Goal: Task Accomplishment & Management: Complete application form

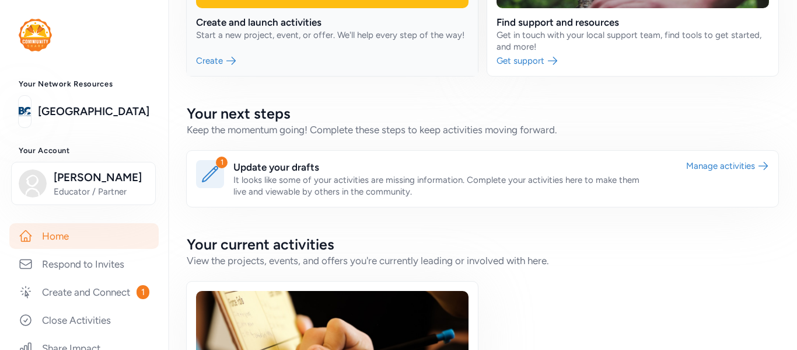
scroll to position [167, 0]
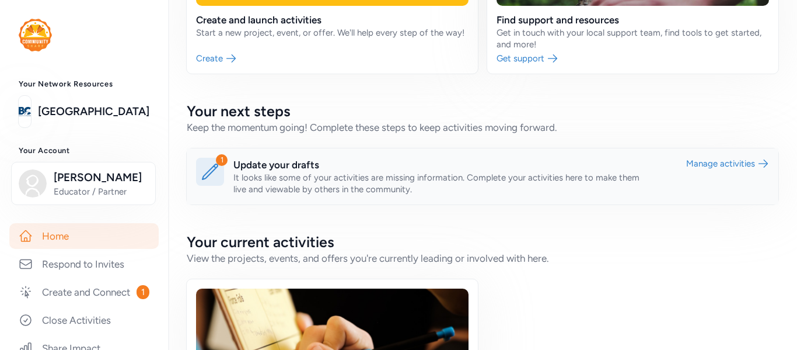
click at [378, 165] on link at bounding box center [483, 176] width 592 height 56
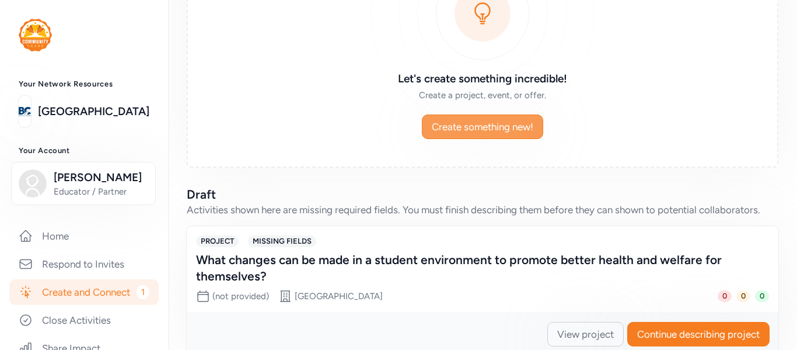
scroll to position [174, 0]
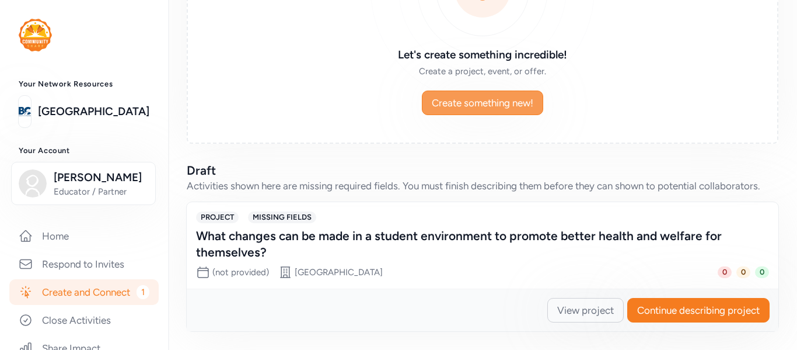
click at [449, 117] on div "Let's create something incredible! Create a project, event, or offer. Create so…" at bounding box center [483, 29] width 592 height 229
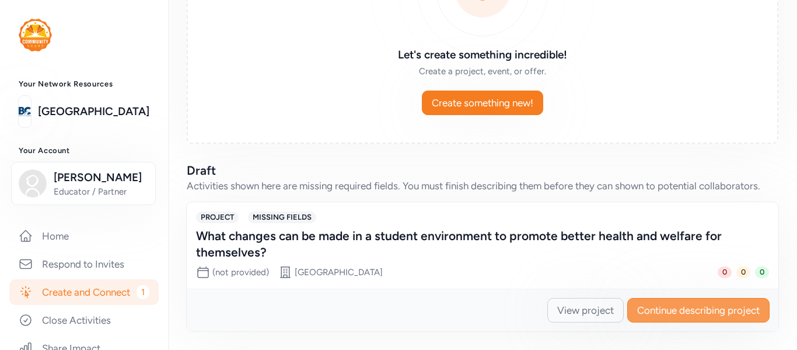
click at [669, 307] on span "Continue describing project" at bounding box center [698, 310] width 123 height 14
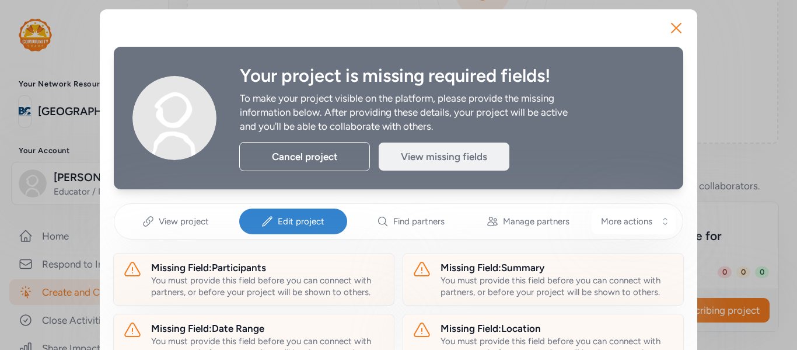
click at [413, 154] on div "View missing fields" at bounding box center [444, 156] width 131 height 28
click at [287, 218] on span "Edit project" at bounding box center [301, 221] width 47 height 12
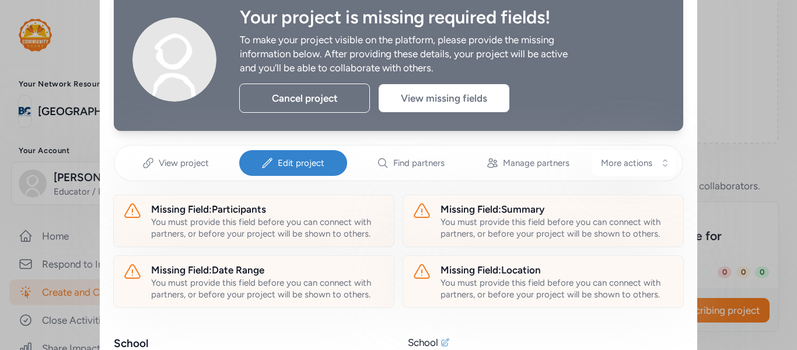
scroll to position [60, 0]
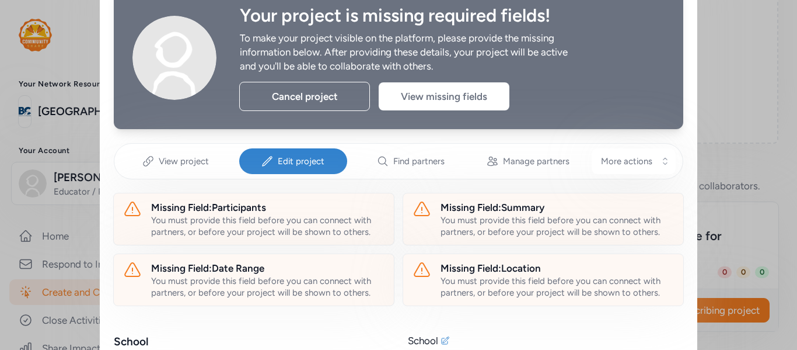
click at [287, 218] on div "You must provide this field before you can connect with partners, or before you…" at bounding box center [267, 225] width 233 height 23
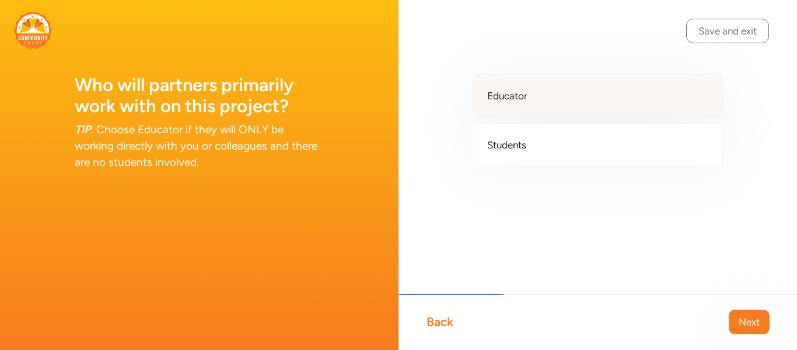
click at [512, 95] on span "Educator" at bounding box center [507, 96] width 40 height 14
click at [739, 318] on span "Next" at bounding box center [749, 322] width 21 height 14
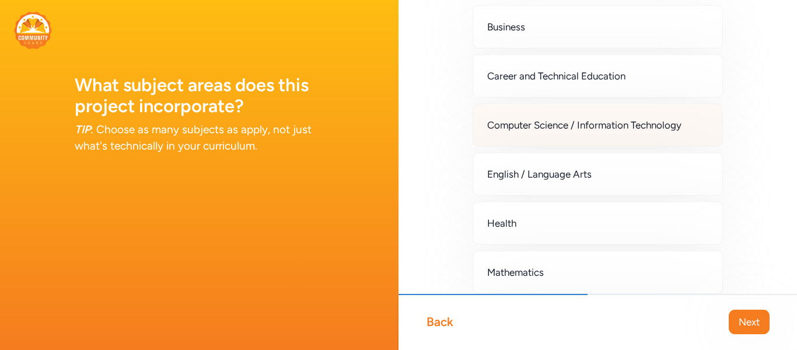
scroll to position [75, 0]
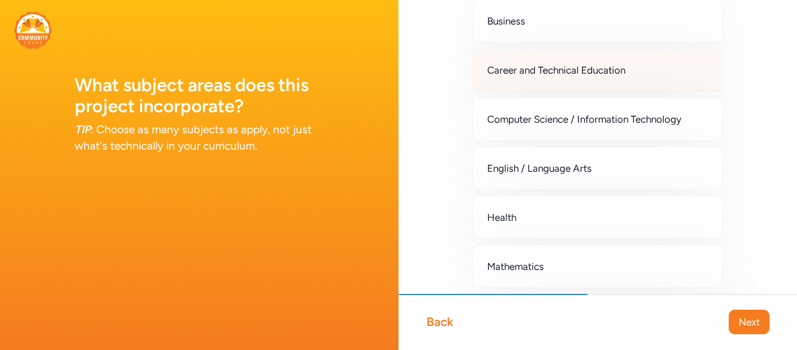
click at [594, 67] on span "Career and Technical Education" at bounding box center [556, 70] width 138 height 14
click at [736, 319] on button "Next" at bounding box center [749, 321] width 41 height 25
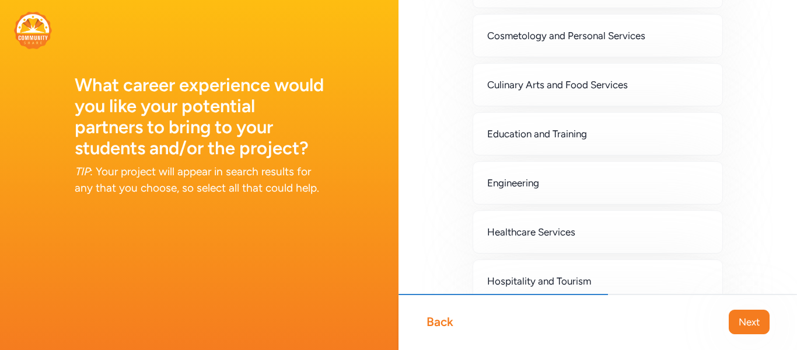
scroll to position [419, 0]
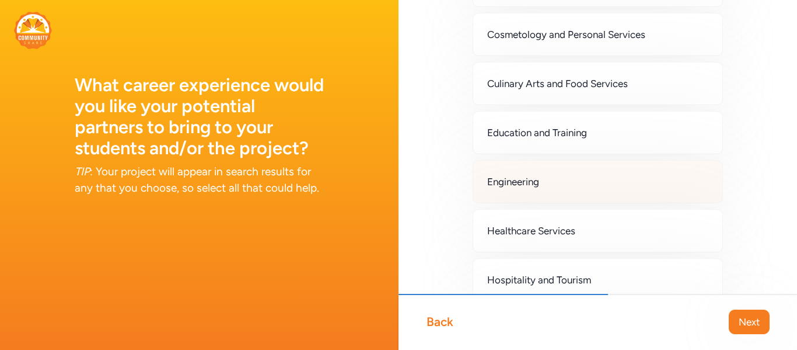
click at [637, 193] on div "Engineering" at bounding box center [598, 181] width 250 height 43
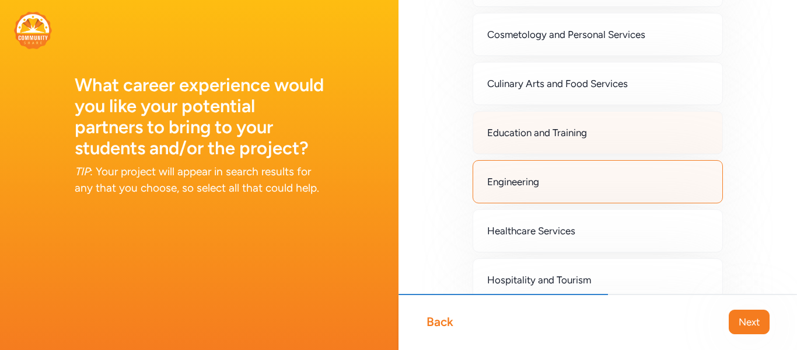
click at [636, 154] on div "Education and Training" at bounding box center [598, 132] width 250 height 43
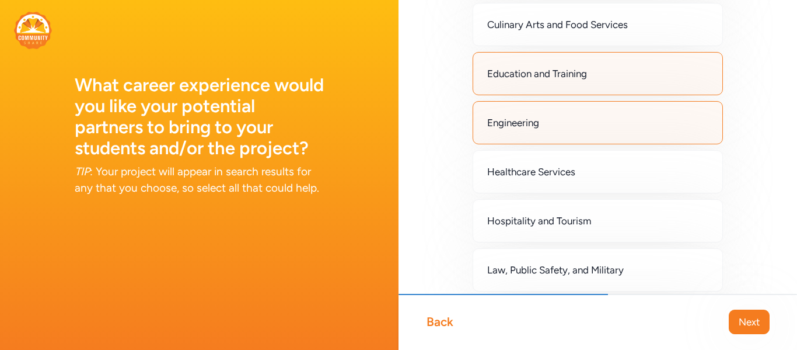
scroll to position [493, 0]
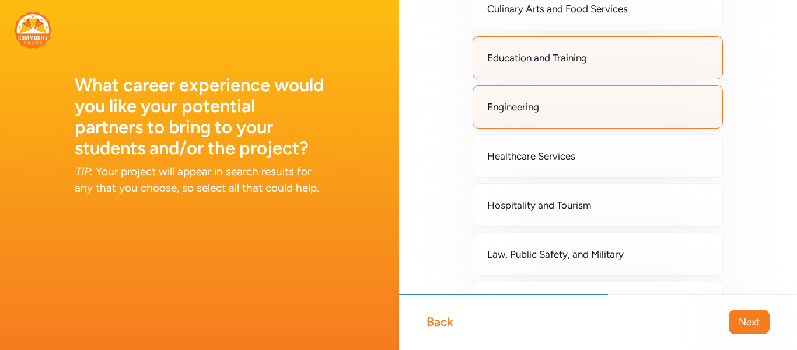
click at [647, 156] on div "Healthcare Services" at bounding box center [598, 155] width 250 height 43
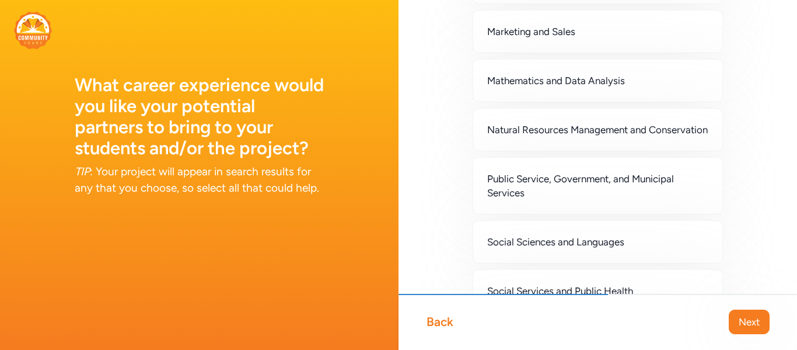
scroll to position [867, 0]
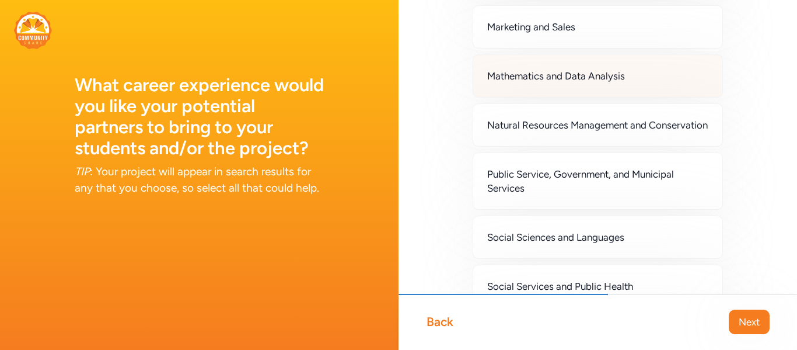
click at [636, 88] on div "Mathematics and Data Analysis" at bounding box center [598, 75] width 250 height 43
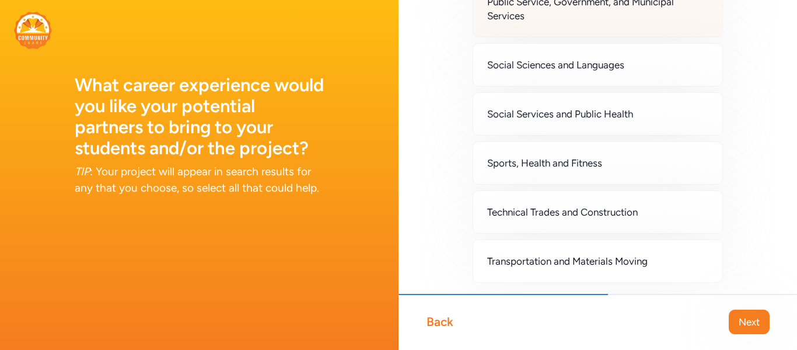
scroll to position [1112, 0]
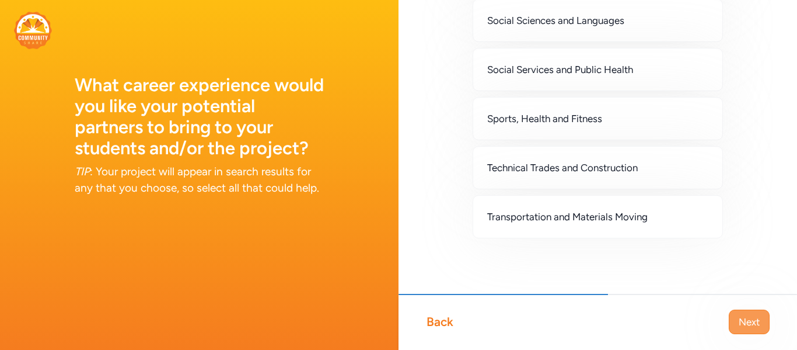
click at [750, 316] on span "Next" at bounding box center [749, 322] width 21 height 14
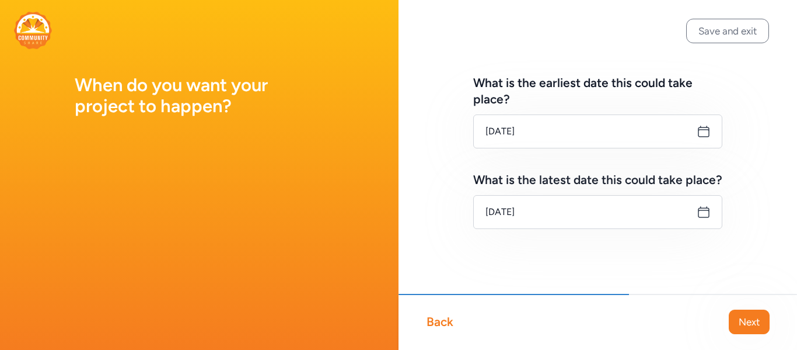
click at [705, 137] on icon at bounding box center [704, 131] width 11 height 11
click at [703, 132] on icon at bounding box center [704, 131] width 14 height 14
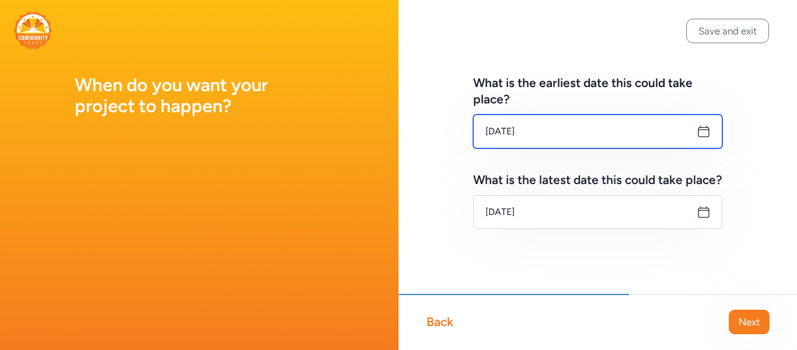
click at [510, 129] on input "[DATE]" at bounding box center [597, 131] width 249 height 34
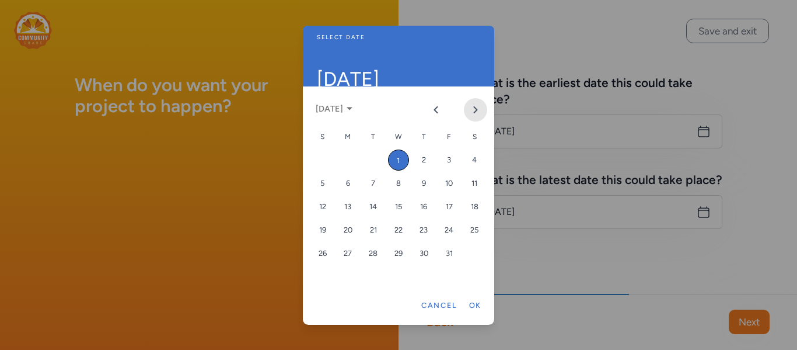
click at [476, 112] on icon "Next month" at bounding box center [475, 109] width 9 height 9
click at [350, 179] on div "3" at bounding box center [347, 183] width 21 height 21
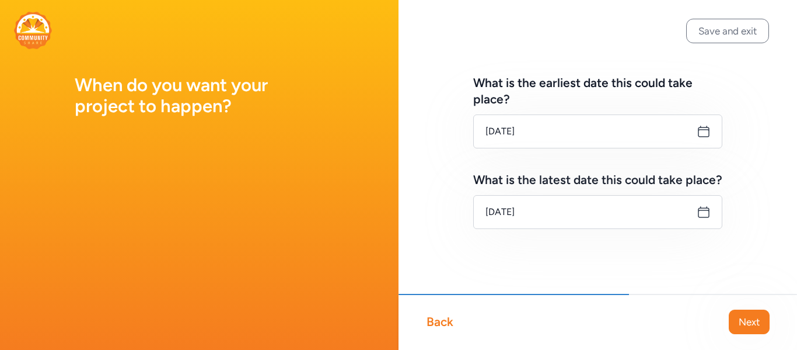
click at [702, 210] on icon at bounding box center [704, 212] width 11 height 11
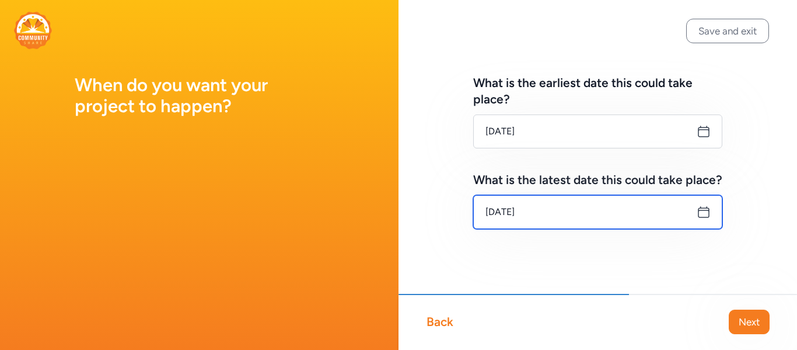
click at [544, 211] on input "[DATE]" at bounding box center [597, 212] width 249 height 34
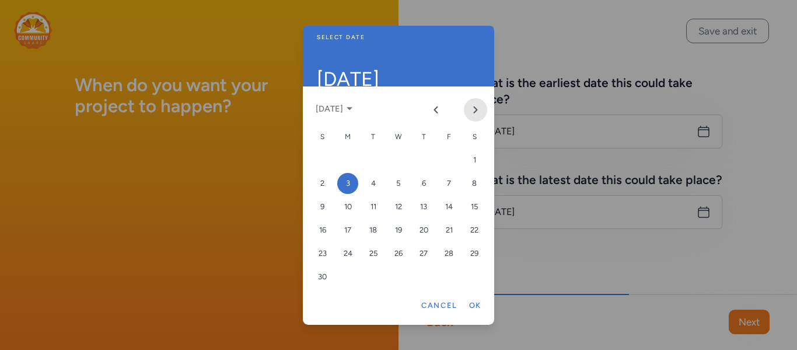
click at [475, 107] on icon "Next month" at bounding box center [476, 110] width 3 height 6
click at [368, 186] on div "6" at bounding box center [373, 183] width 21 height 21
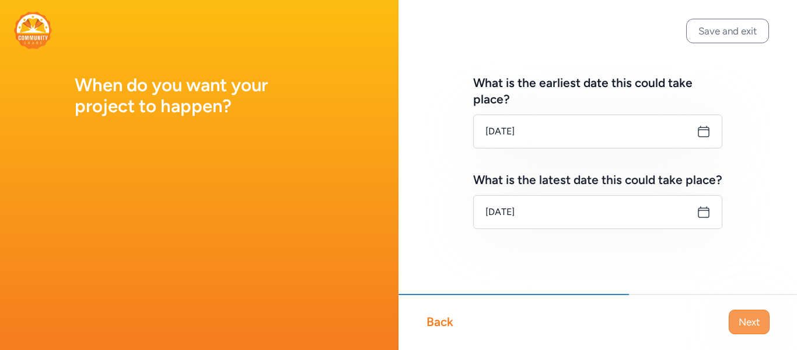
click at [749, 319] on span "Next" at bounding box center [749, 322] width 21 height 14
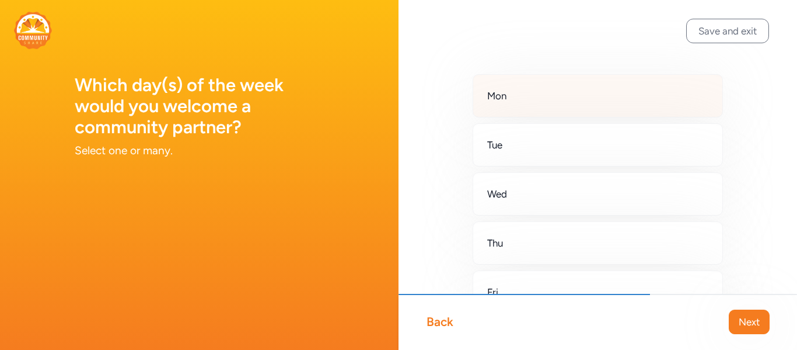
click at [577, 106] on div "Mon" at bounding box center [598, 95] width 250 height 43
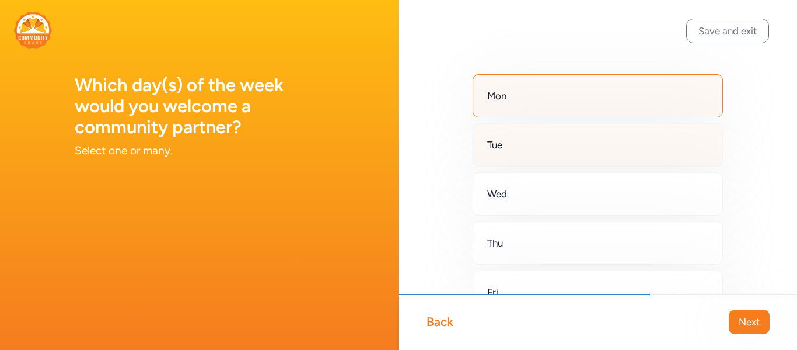
click at [562, 130] on div "Tue" at bounding box center [598, 144] width 250 height 43
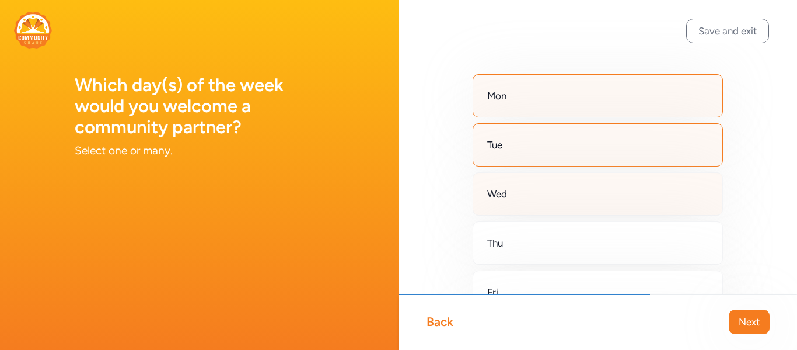
click at [559, 178] on div "Wed" at bounding box center [598, 193] width 250 height 43
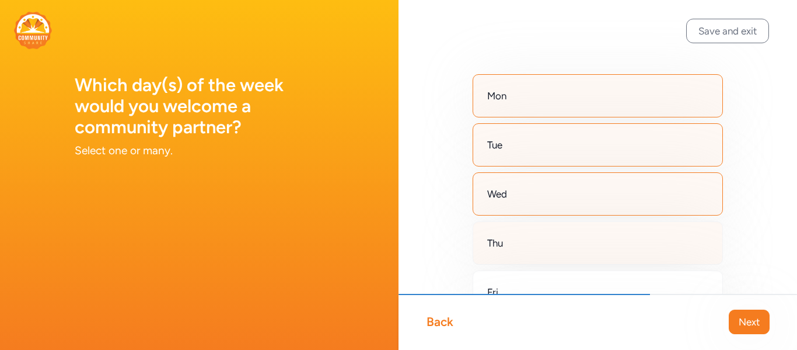
click at [554, 222] on div "Thu" at bounding box center [598, 242] width 250 height 43
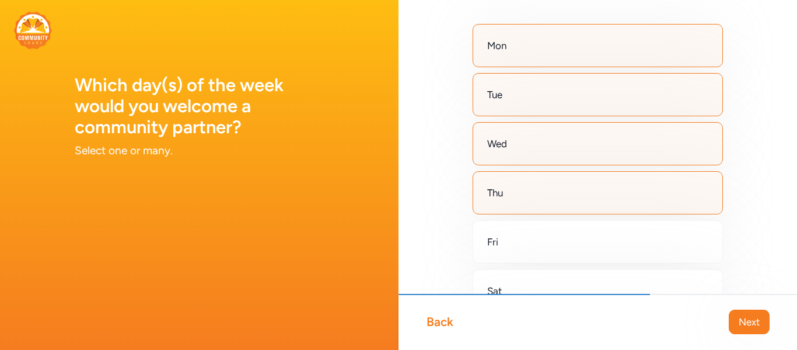
scroll to position [53, 0]
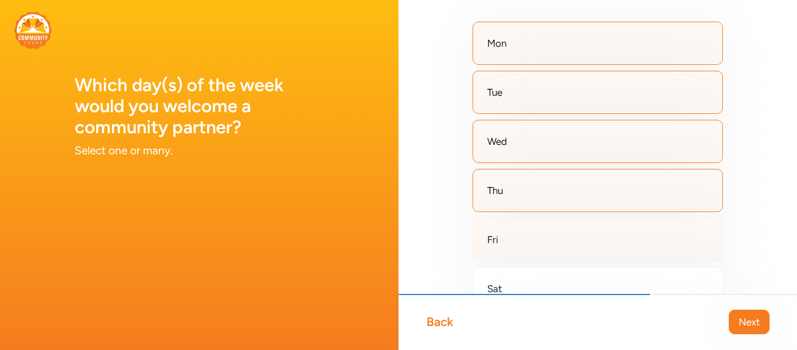
click at [552, 228] on div "Fri" at bounding box center [598, 239] width 250 height 43
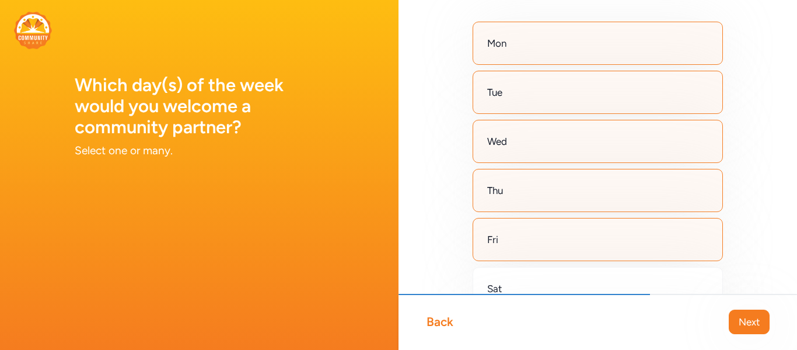
scroll to position [0, 0]
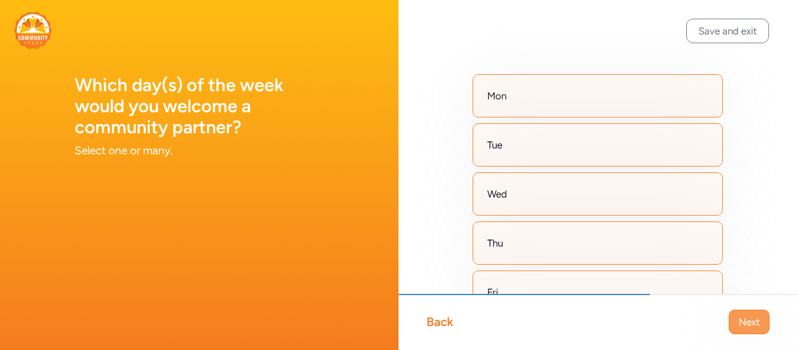
click at [742, 326] on span "Next" at bounding box center [749, 322] width 21 height 14
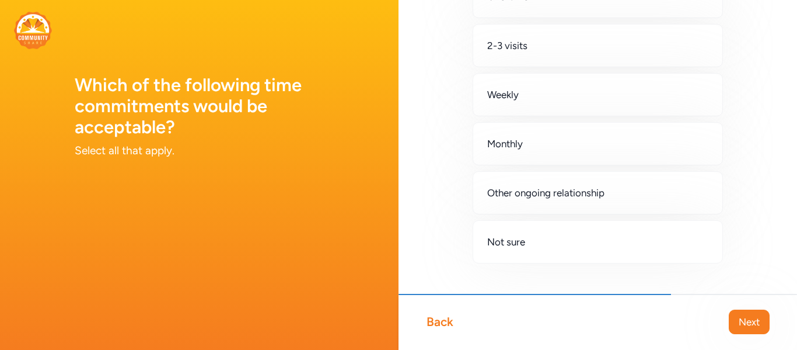
scroll to position [104, 0]
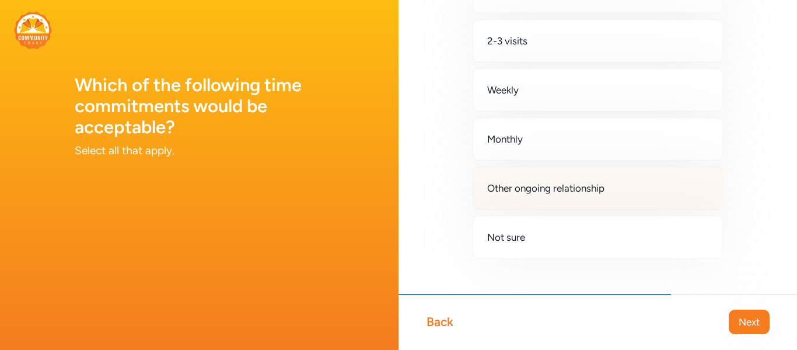
click at [600, 189] on span "Other ongoing relationship" at bounding box center [545, 188] width 117 height 14
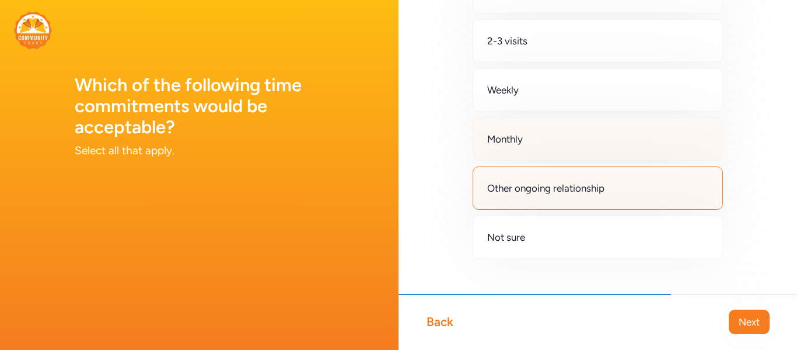
click at [601, 132] on div "Monthly" at bounding box center [598, 138] width 250 height 43
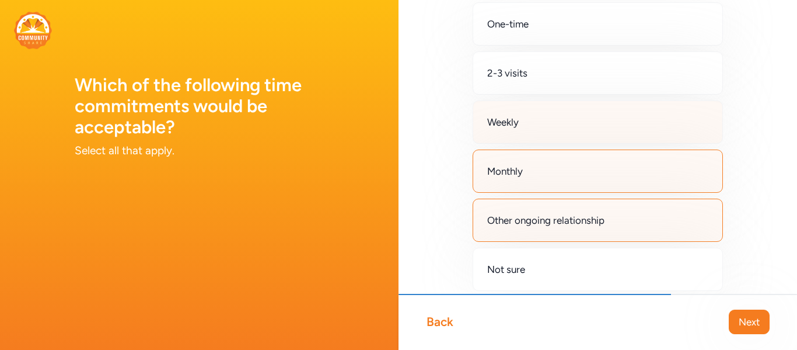
scroll to position [78, 0]
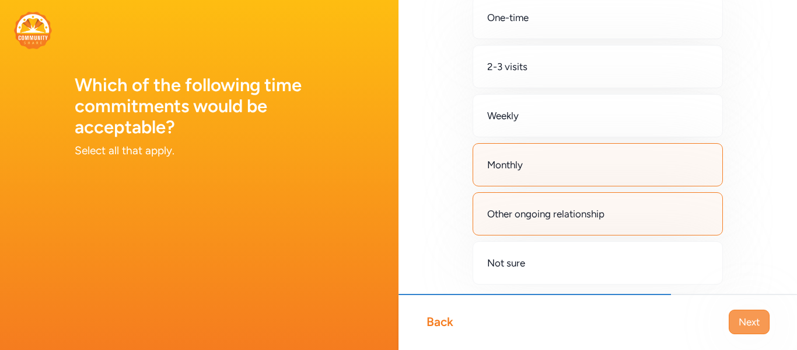
click at [742, 318] on span "Next" at bounding box center [749, 322] width 21 height 14
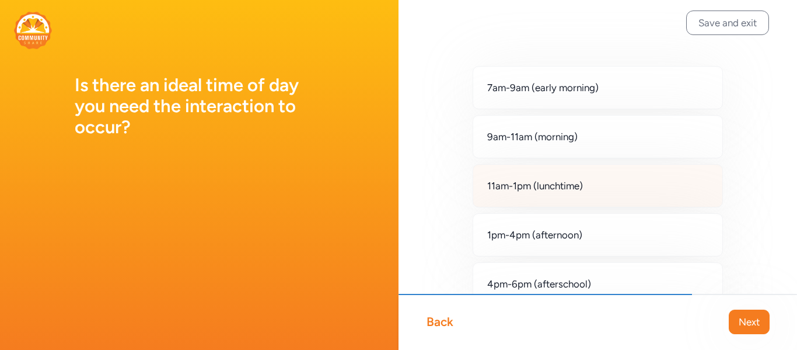
scroll to position [8, 0]
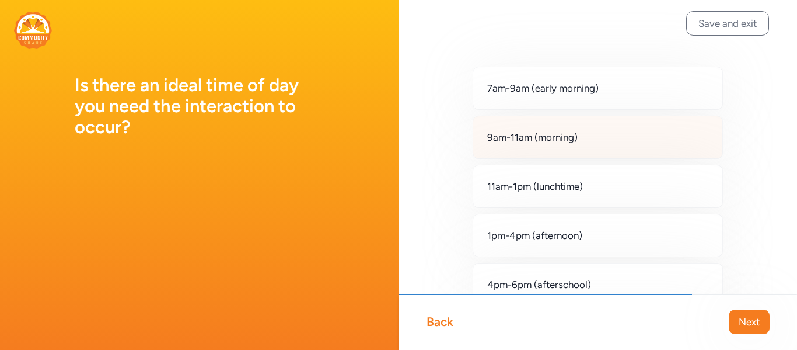
click at [630, 141] on div "9am-11am (morning)" at bounding box center [598, 137] width 250 height 43
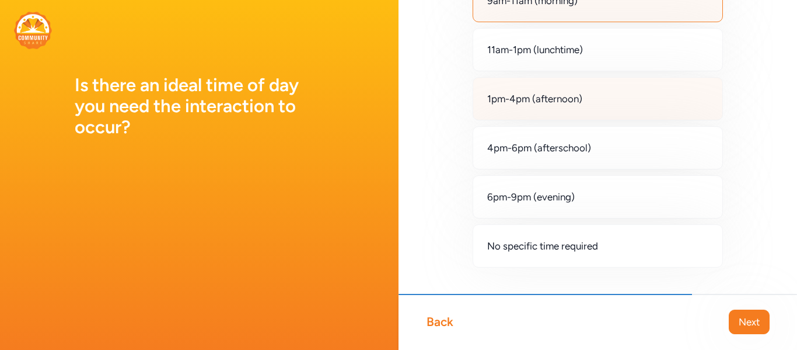
scroll to position [173, 0]
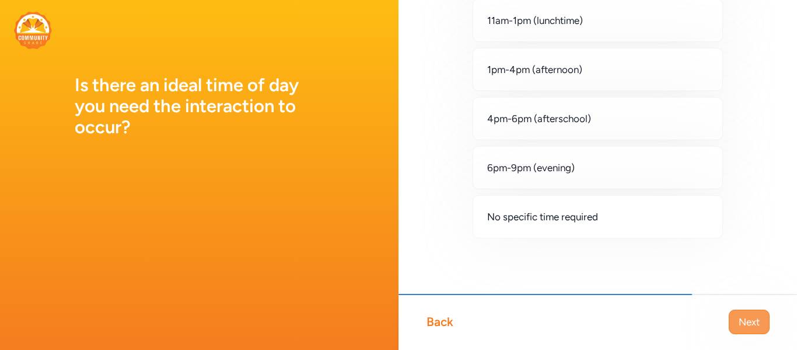
click at [748, 318] on span "Next" at bounding box center [749, 322] width 21 height 14
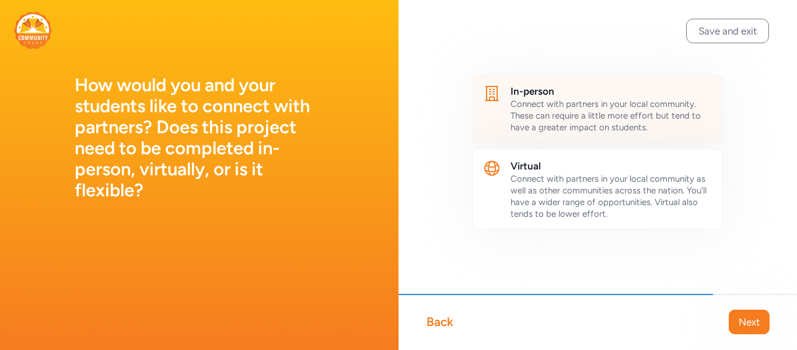
click at [535, 128] on span "Connect with partners in your local community. These can require a little more …" at bounding box center [606, 116] width 190 height 34
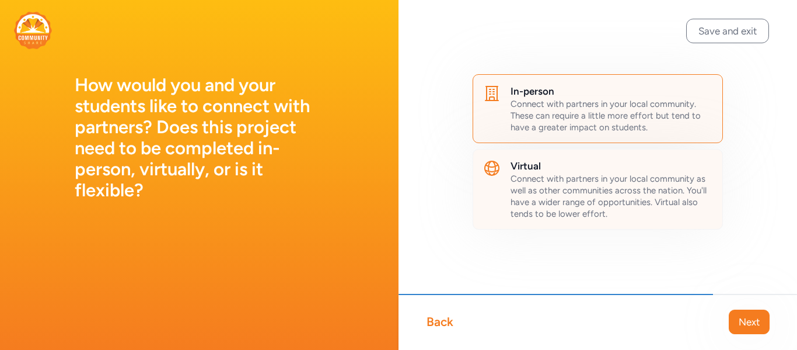
click at [533, 182] on span "Connect with partners in your local community as well as other communities acro…" at bounding box center [609, 196] width 196 height 46
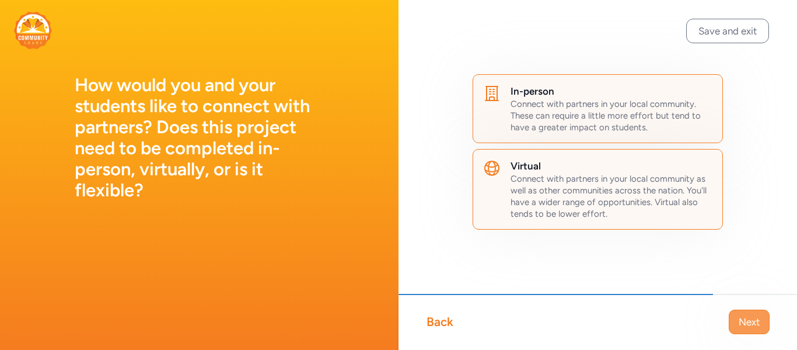
click at [758, 323] on span "Next" at bounding box center [749, 322] width 21 height 14
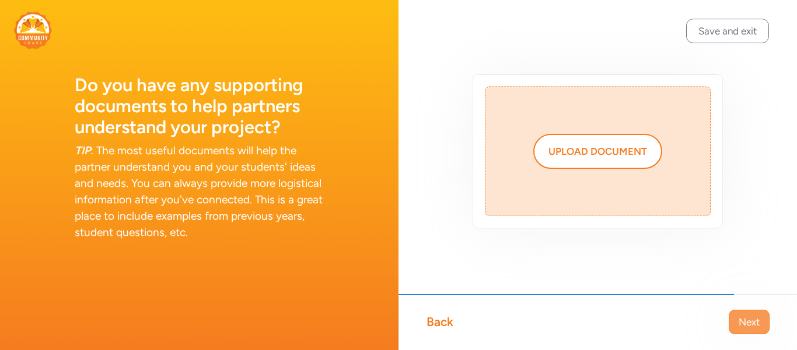
click at [754, 326] on span "Next" at bounding box center [749, 322] width 21 height 14
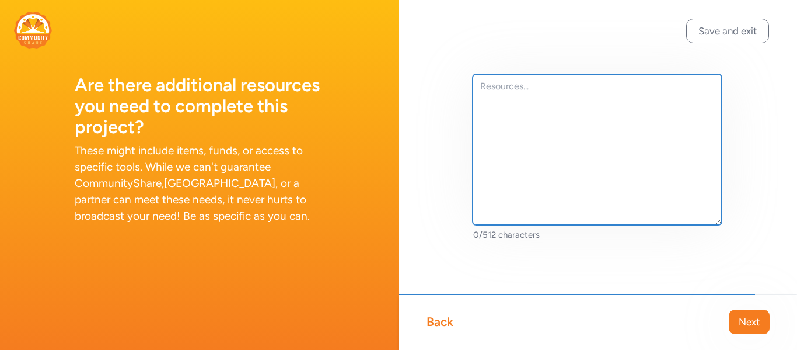
click at [539, 115] on textarea at bounding box center [597, 149] width 249 height 151
type textarea "W"
paste textarea "Lore [Ipsumdolo/Sitametcon/Adipisc], El sed doeiusmo tem in utl etd magn aliqua…"
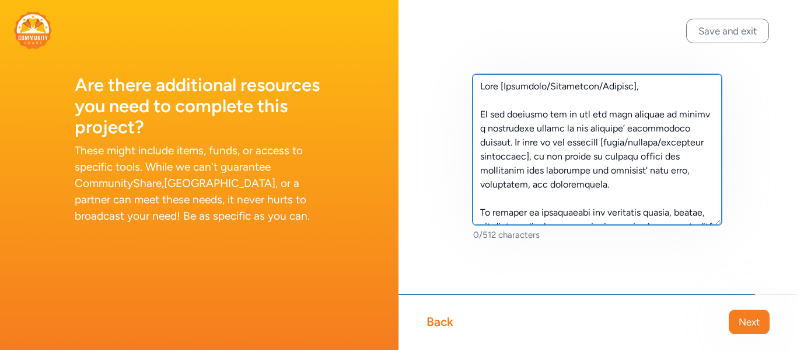
scroll to position [260, 0]
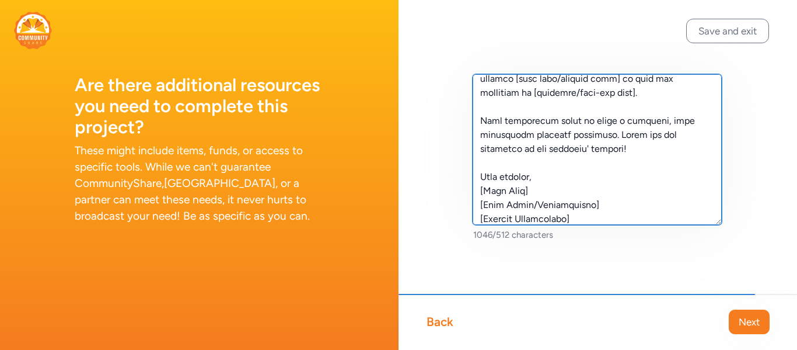
click at [505, 104] on textarea at bounding box center [597, 149] width 249 height 151
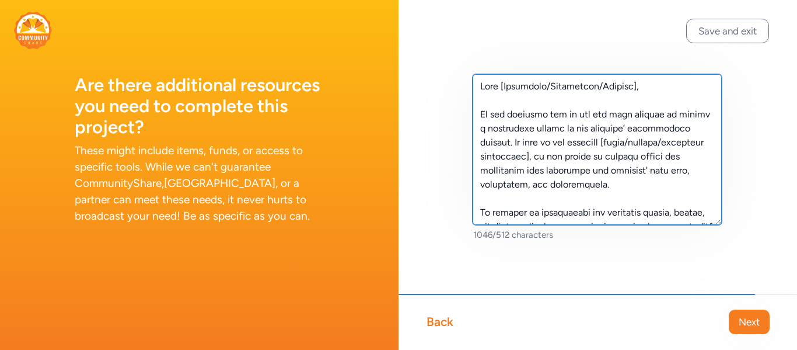
click at [640, 86] on textarea at bounding box center [597, 149] width 249 height 151
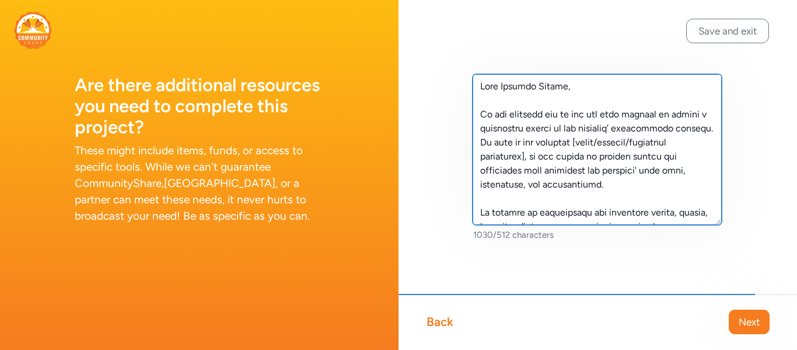
click at [631, 156] on textarea at bounding box center [597, 149] width 249 height 151
click at [633, 154] on textarea at bounding box center [597, 149] width 249 height 151
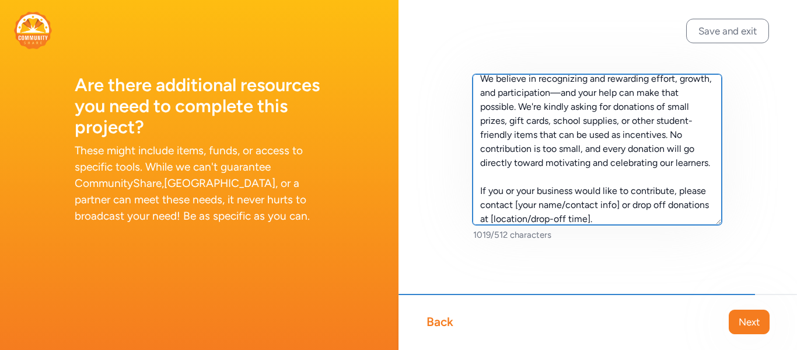
scroll to position [148, 0]
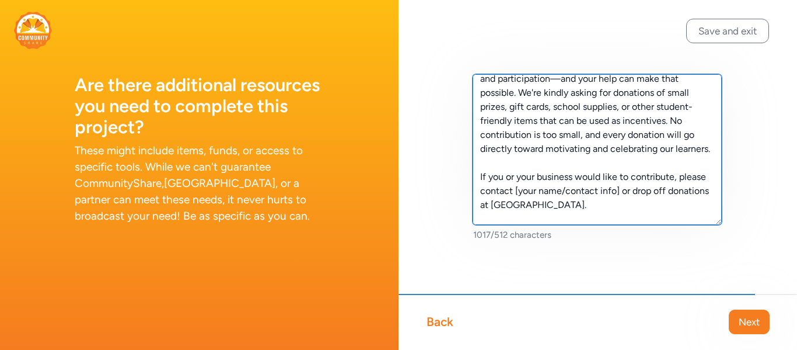
click at [622, 189] on textarea "Dear [GEOGRAPHIC_DATA], We are reaching out to ask for your support in making a…" at bounding box center [597, 149] width 249 height 151
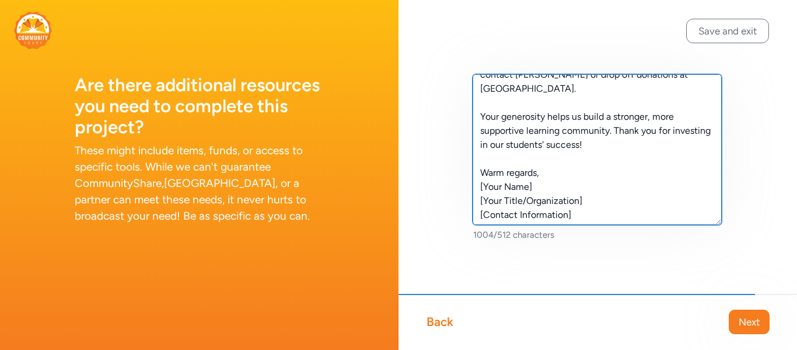
scroll to position [265, 0]
click at [532, 180] on textarea "Dear [GEOGRAPHIC_DATA], We are reaching out to ask for your support in making a…" at bounding box center [597, 149] width 249 height 151
click at [585, 198] on textarea "Dear [GEOGRAPHIC_DATA], We are reaching out to ask for your support in making a…" at bounding box center [597, 149] width 249 height 151
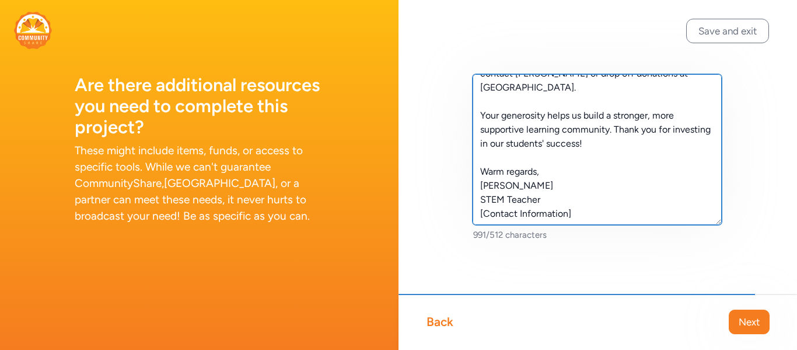
click at [588, 212] on textarea "Dear [GEOGRAPHIC_DATA], We are reaching out to ask for your support in making a…" at bounding box center [597, 149] width 249 height 151
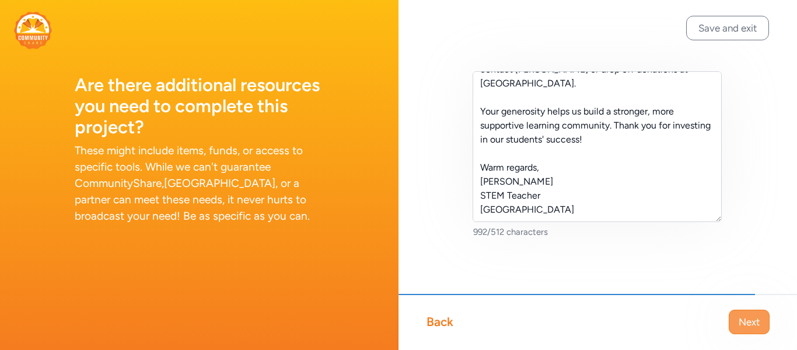
click at [749, 317] on span "Next" at bounding box center [749, 322] width 21 height 14
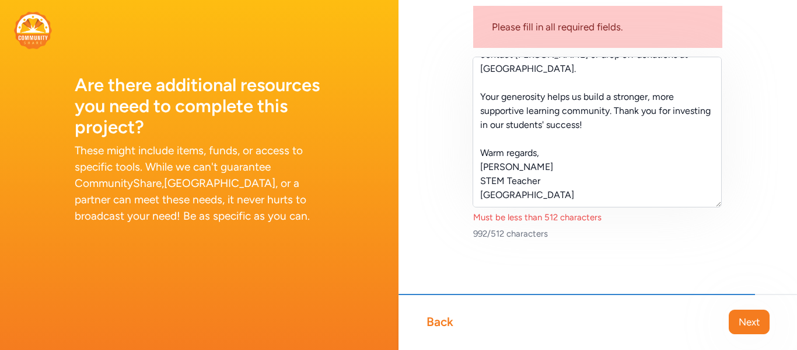
scroll to position [80, 0]
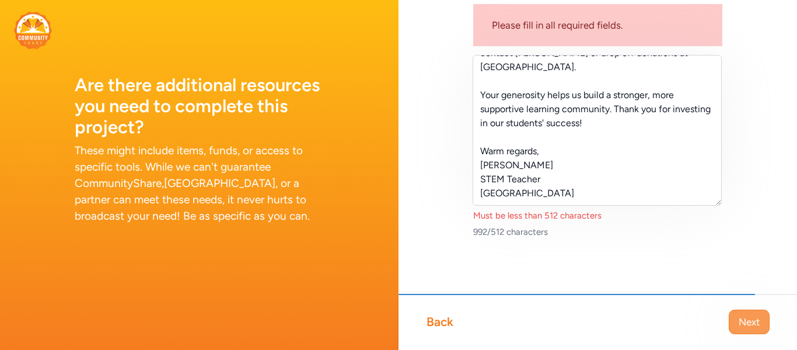
click at [737, 322] on button "Next" at bounding box center [749, 321] width 41 height 25
click at [746, 323] on span "Next" at bounding box center [749, 322] width 21 height 14
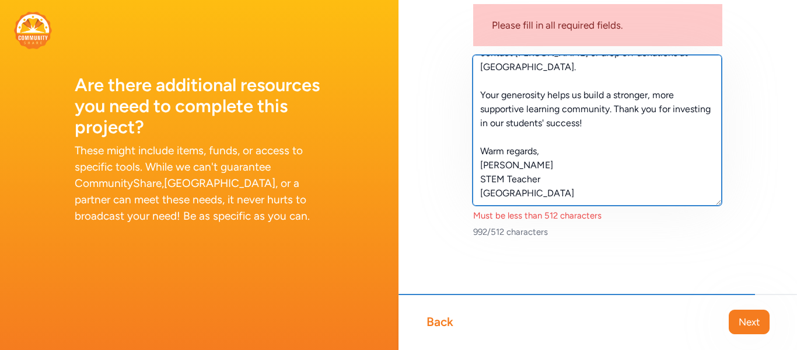
click at [480, 145] on textarea "Dear [GEOGRAPHIC_DATA], We are reaching out to ask for your support in making a…" at bounding box center [597, 130] width 249 height 151
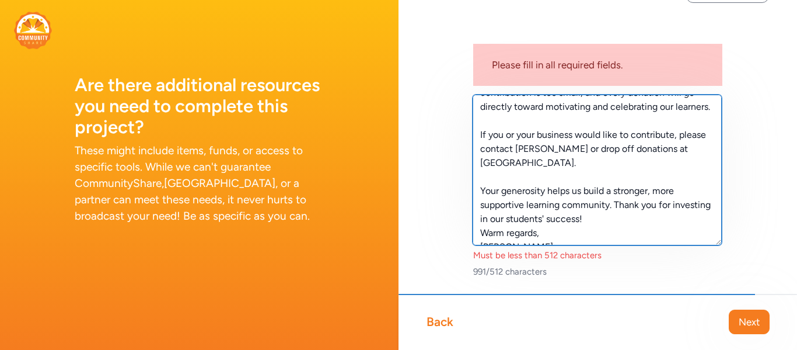
scroll to position [252, 0]
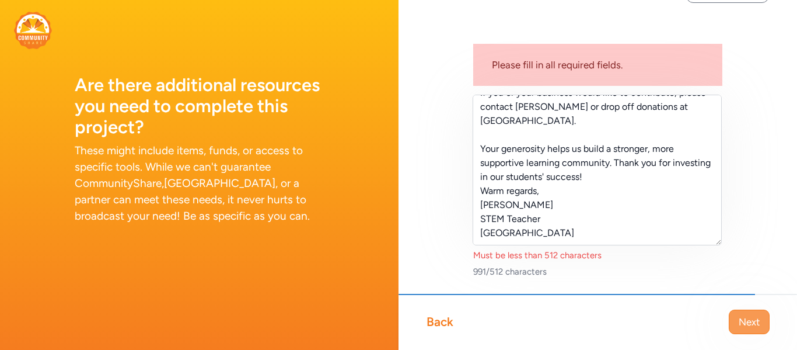
click at [740, 320] on span "Next" at bounding box center [749, 322] width 21 height 14
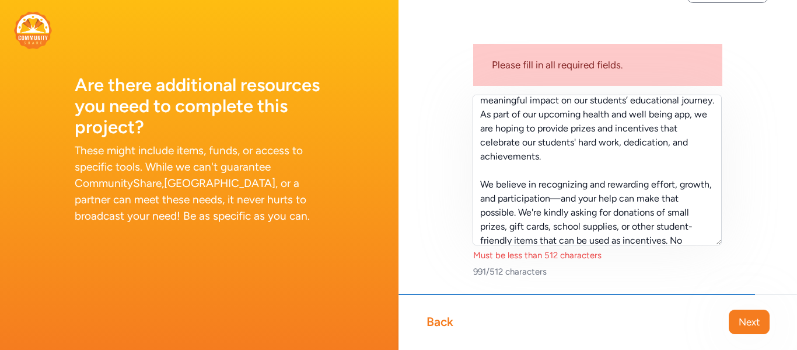
scroll to position [0, 0]
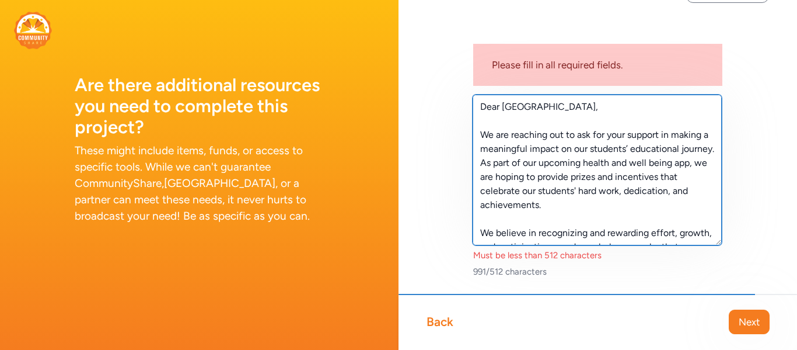
click at [480, 132] on textarea "Dear [GEOGRAPHIC_DATA], We are reaching out to ask for your support in making a…" at bounding box center [597, 170] width 249 height 151
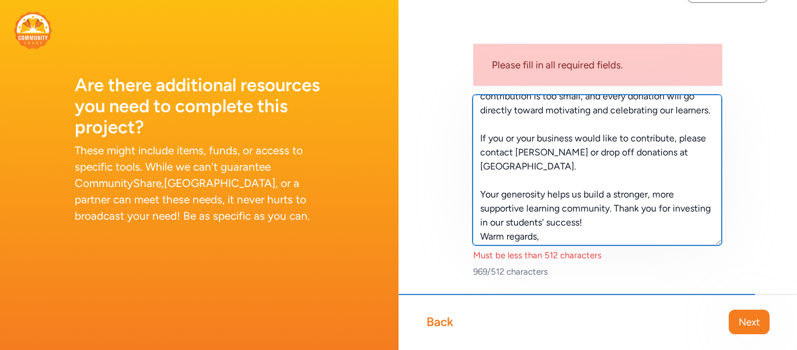
scroll to position [224, 0]
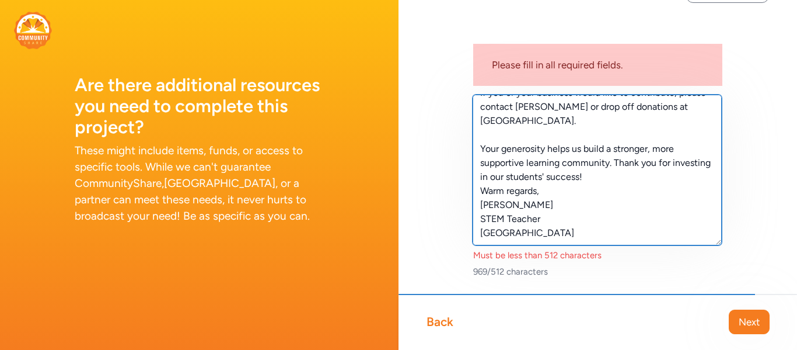
click at [596, 234] on textarea "We are reaching out to ask for your support in making a meaningful impact on ou…" at bounding box center [597, 170] width 249 height 151
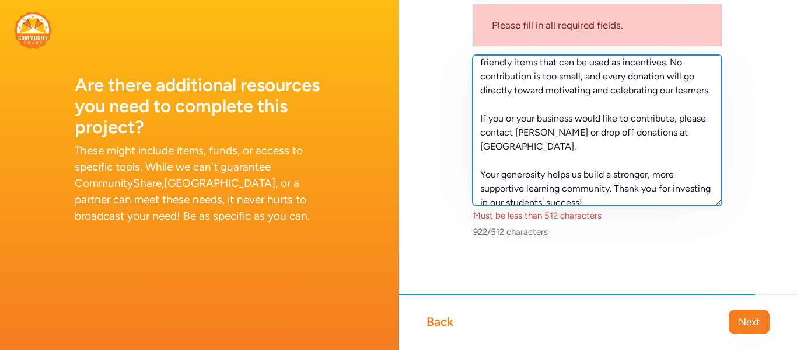
scroll to position [196, 0]
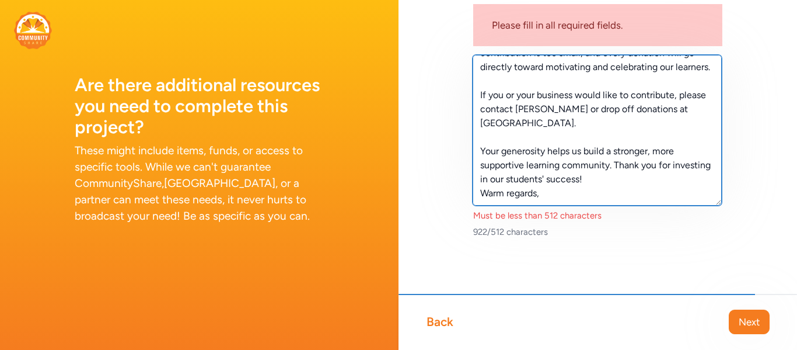
drag, startPoint x: 564, startPoint y: 182, endPoint x: 479, endPoint y: 110, distance: 111.0
click at [479, 110] on textarea "We are reaching out to ask for your support in making a meaningful impact on ou…" at bounding box center [597, 130] width 249 height 151
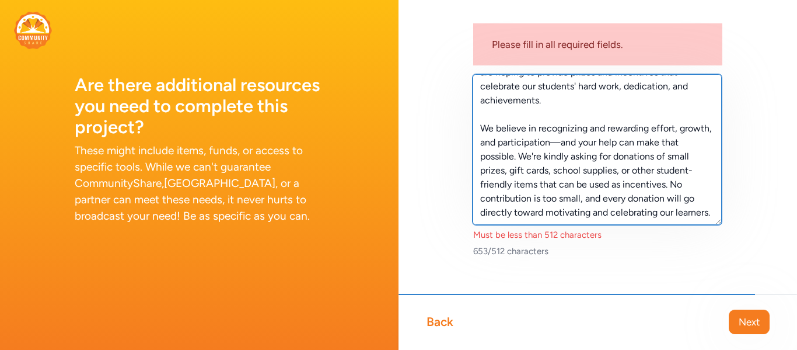
scroll to position [85, 0]
drag, startPoint x: 670, startPoint y: 150, endPoint x: 711, endPoint y: 185, distance: 53.8
click at [711, 185] on textarea "We are reaching out to ask for your support in making a meaningful impact on ou…" at bounding box center [597, 149] width 249 height 151
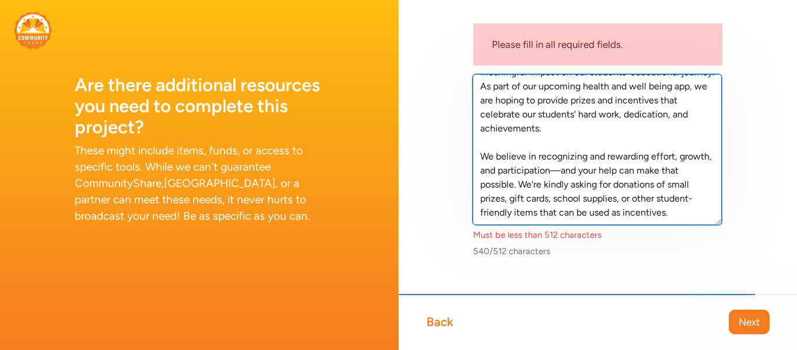
scroll to position [39, 0]
click at [521, 172] on textarea "We are reaching out to ask for your support in making a meaningful impact on ou…" at bounding box center [597, 149] width 249 height 151
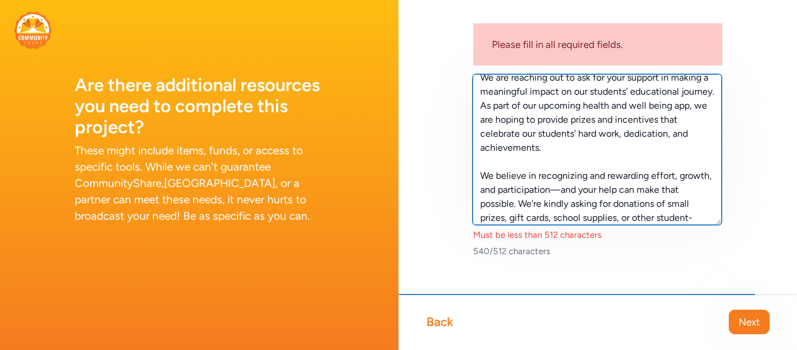
scroll to position [13, 0]
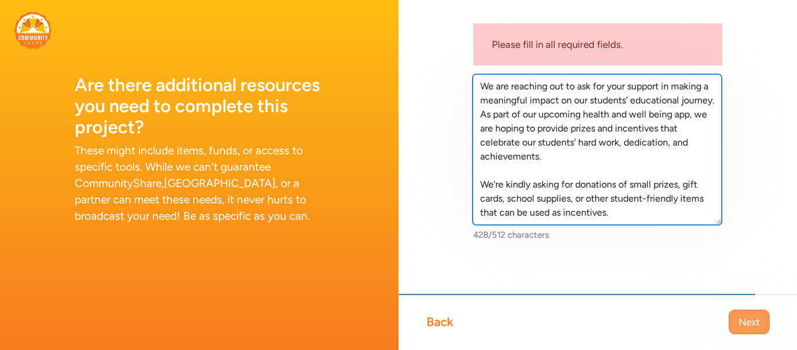
type textarea "We are reaching out to ask for your support in making a meaningful impact on ou…"
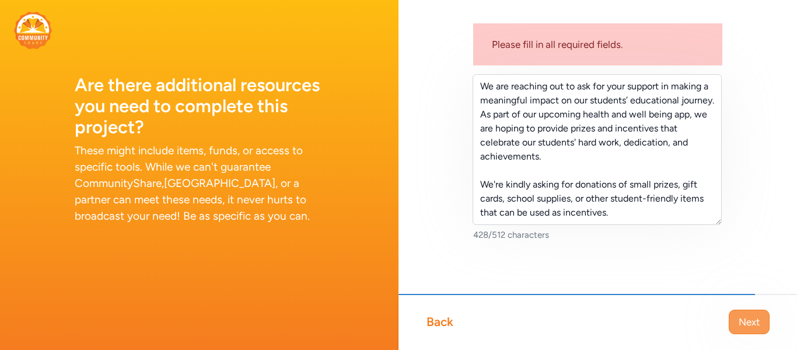
click at [749, 319] on span "Next" at bounding box center [749, 322] width 21 height 14
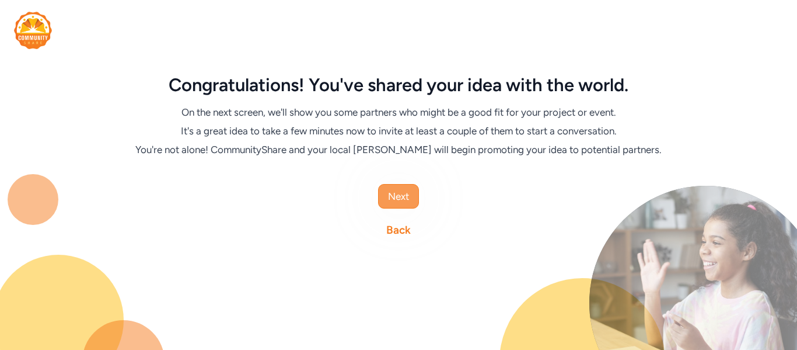
click at [405, 186] on button "Next" at bounding box center [398, 196] width 41 height 25
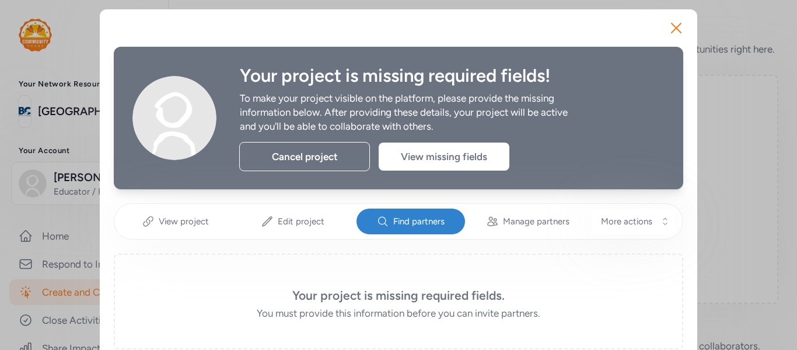
scroll to position [23, 0]
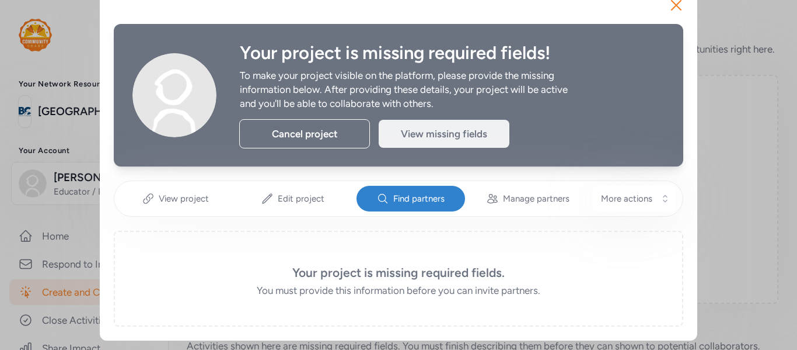
click at [441, 134] on div "View missing fields" at bounding box center [444, 134] width 131 height 28
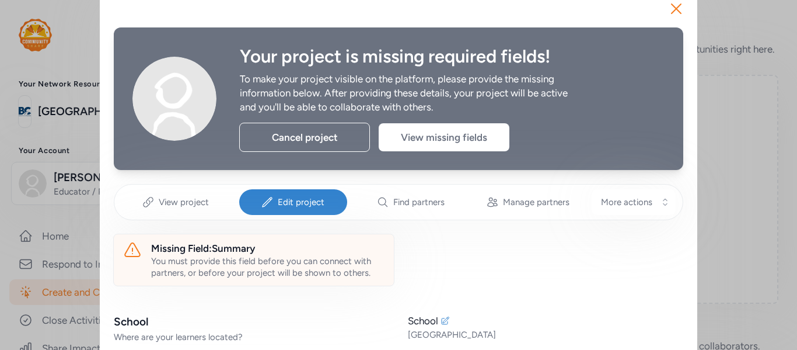
scroll to position [22, 0]
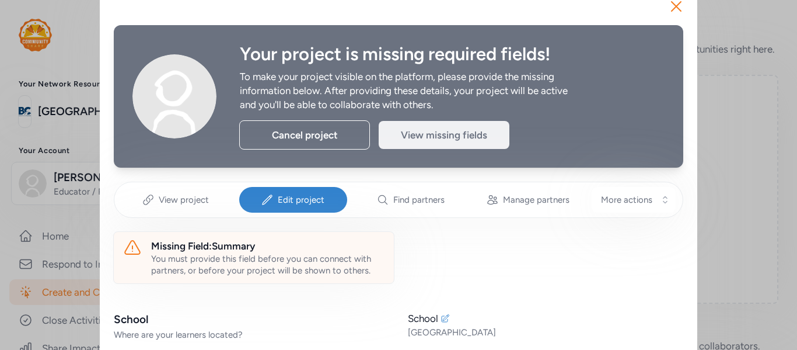
click at [445, 132] on div "View missing fields" at bounding box center [444, 135] width 131 height 28
click at [449, 132] on div "View missing fields" at bounding box center [444, 135] width 131 height 28
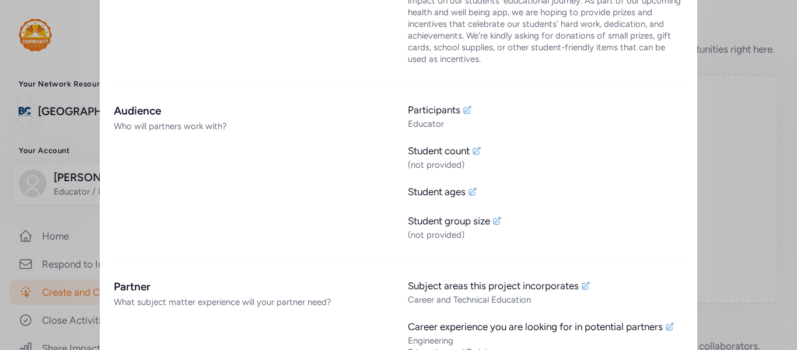
scroll to position [731, 0]
click at [479, 158] on div "(not provided)" at bounding box center [545, 164] width 275 height 12
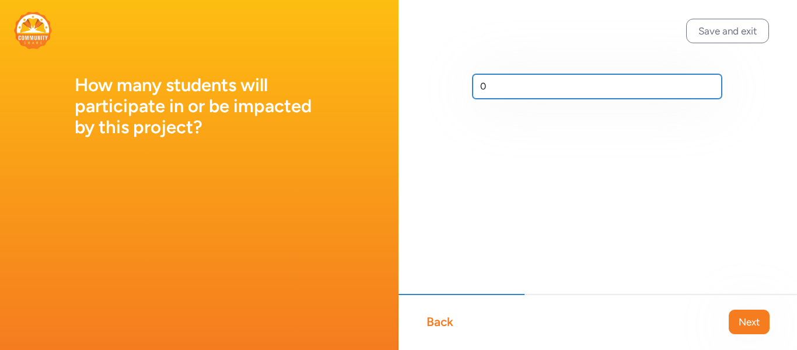
click at [491, 89] on input "0" at bounding box center [597, 86] width 249 height 25
type input "380"
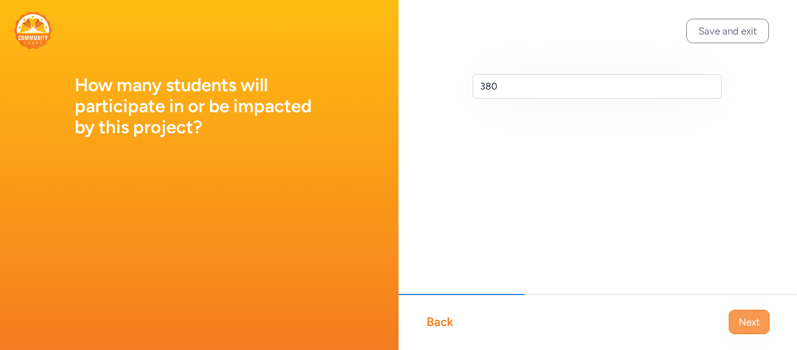
click at [754, 327] on span "Next" at bounding box center [749, 322] width 21 height 14
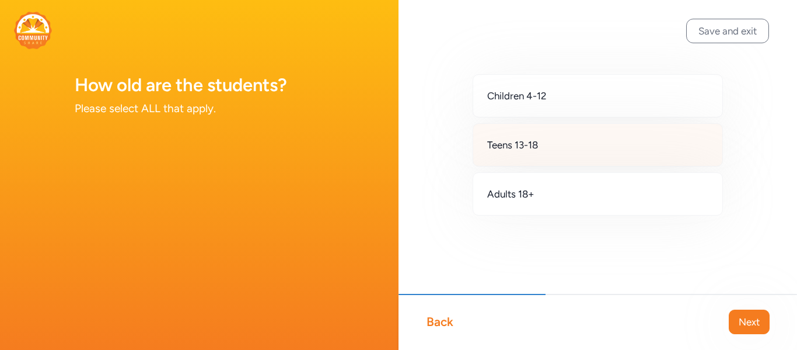
click at [546, 138] on div "Teens 13-18" at bounding box center [598, 144] width 250 height 43
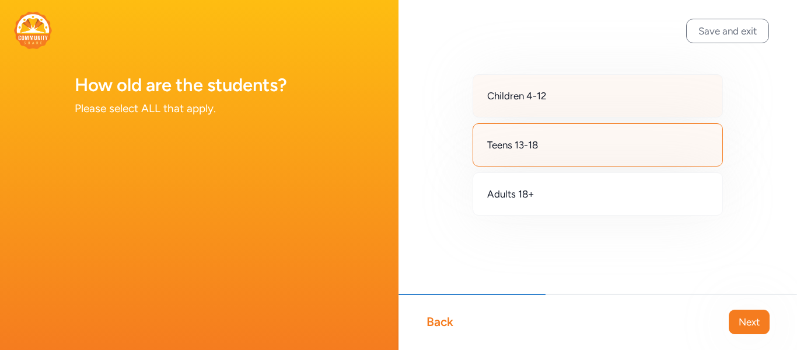
click at [541, 90] on span "Children 4-12" at bounding box center [517, 96] width 60 height 14
click at [760, 322] on button "Next" at bounding box center [749, 321] width 41 height 25
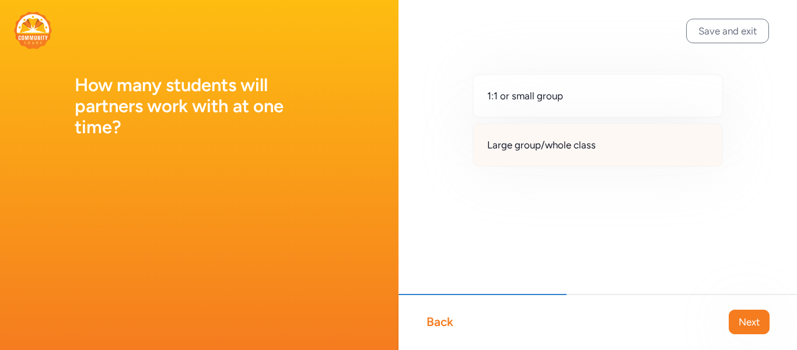
click at [519, 142] on span "Large group/whole class" at bounding box center [541, 145] width 109 height 14
click at [748, 317] on span "Next" at bounding box center [749, 322] width 21 height 14
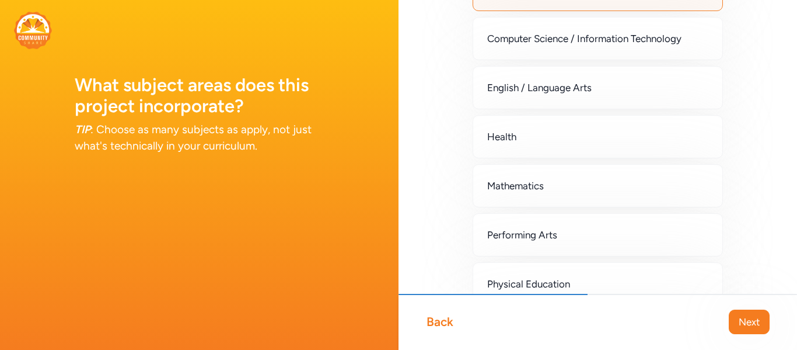
scroll to position [158, 0]
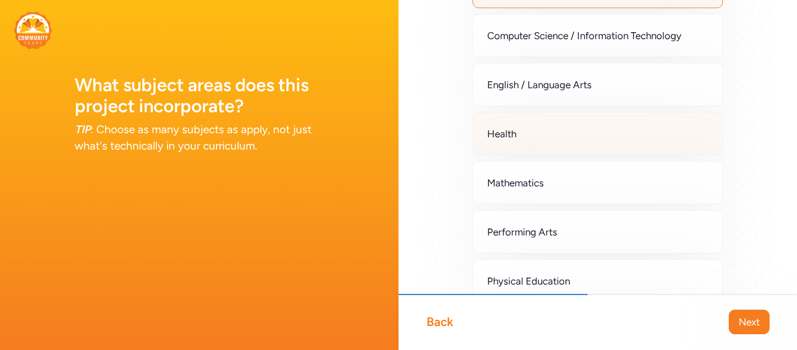
click at [653, 142] on div "Health" at bounding box center [598, 133] width 250 height 43
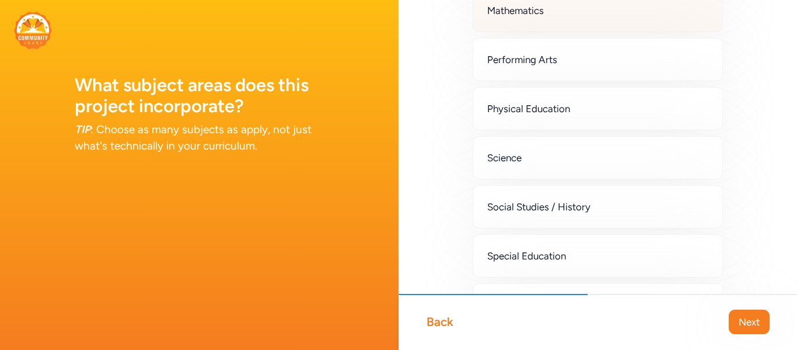
scroll to position [332, 0]
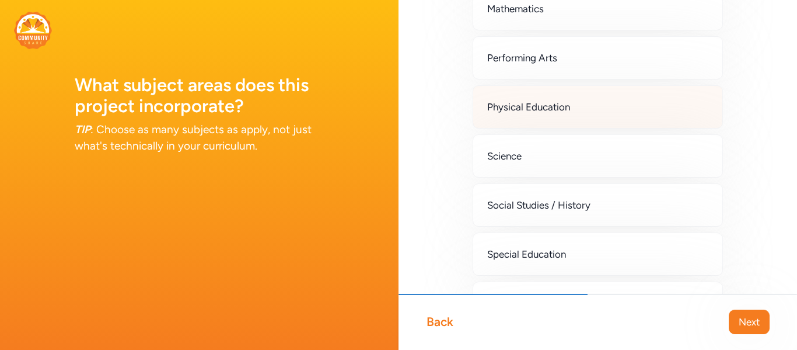
click at [670, 113] on div "Physical Education" at bounding box center [598, 106] width 250 height 43
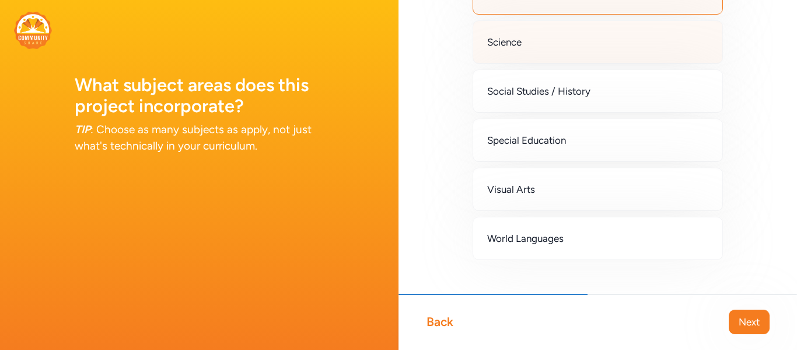
scroll to position [468, 0]
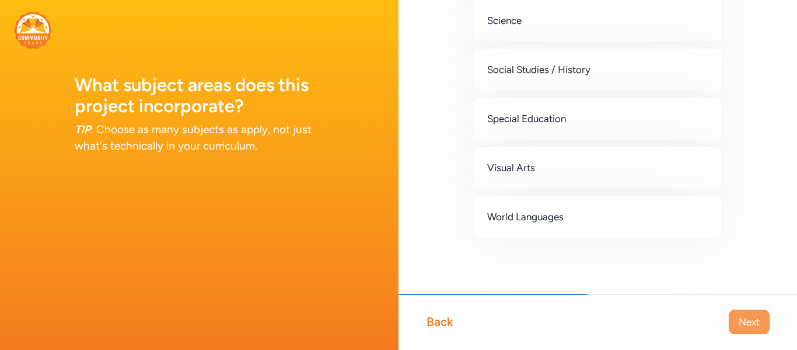
click at [748, 326] on span "Next" at bounding box center [749, 322] width 21 height 14
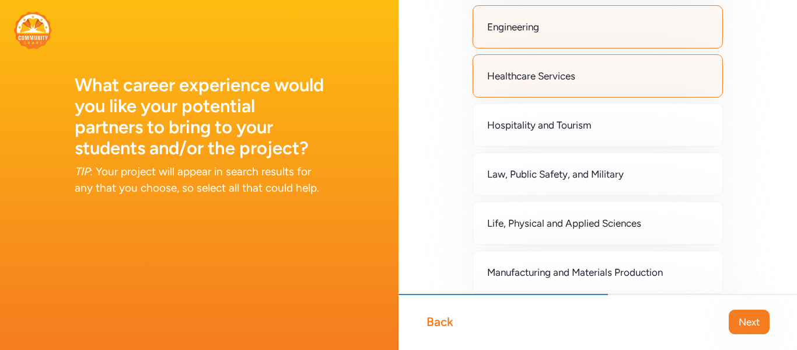
scroll to position [511, 0]
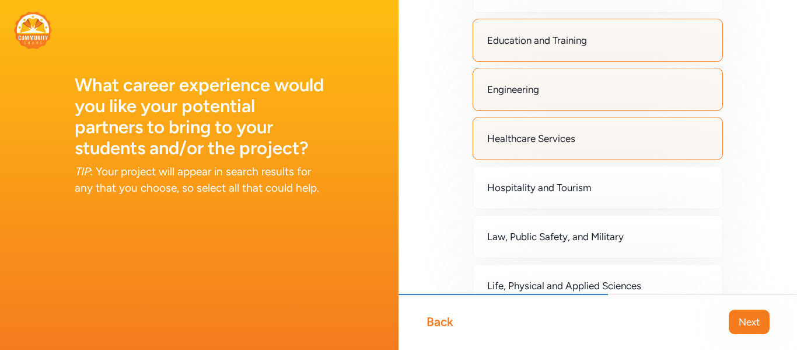
click at [597, 111] on div "Engineering" at bounding box center [598, 89] width 250 height 43
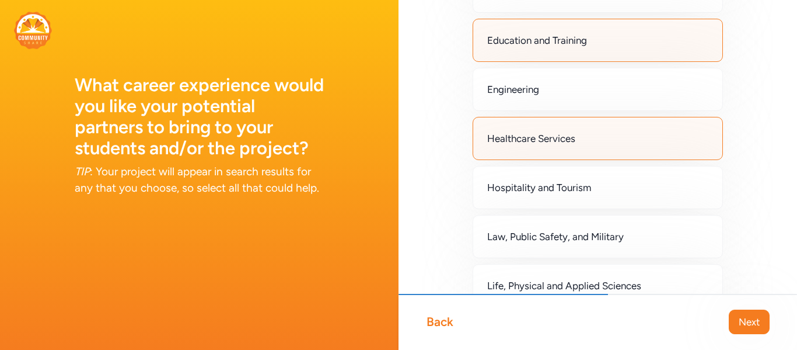
click at [608, 62] on div "Education and Training" at bounding box center [598, 40] width 250 height 43
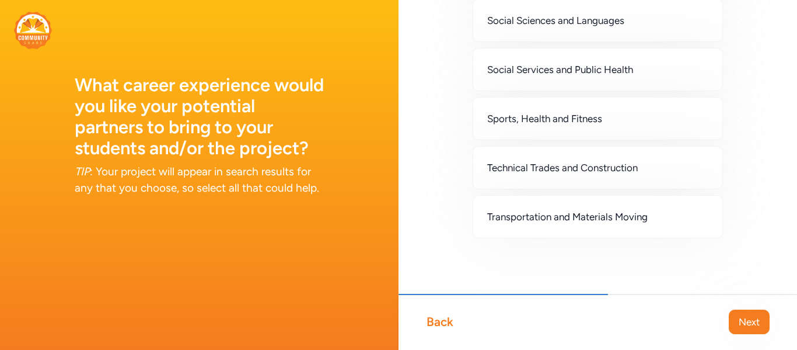
scroll to position [1092, 0]
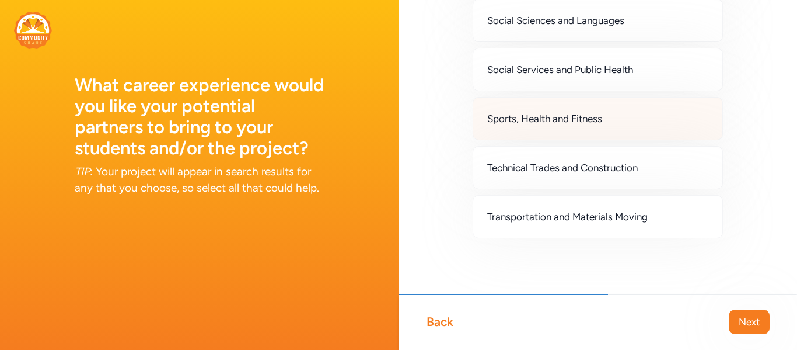
click at [602, 125] on span "Sports, Health and Fitness" at bounding box center [544, 118] width 115 height 14
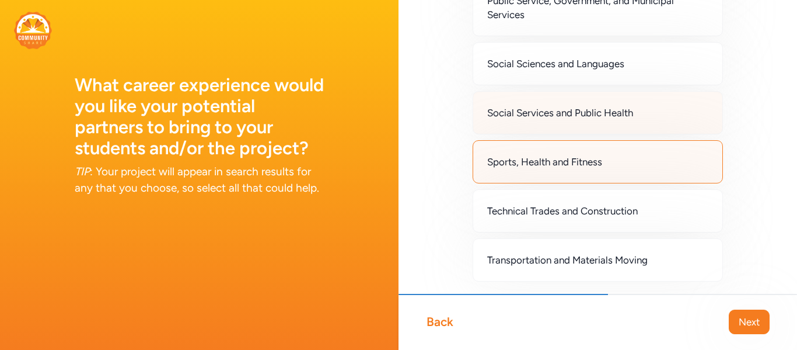
scroll to position [1038, 0]
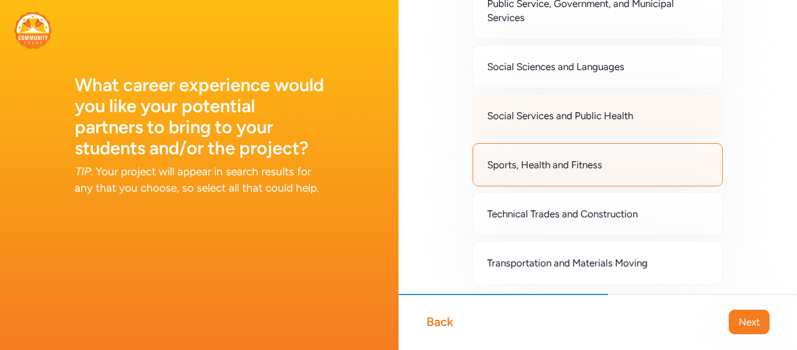
click at [634, 137] on div "Social Services and Public Health" at bounding box center [598, 115] width 250 height 43
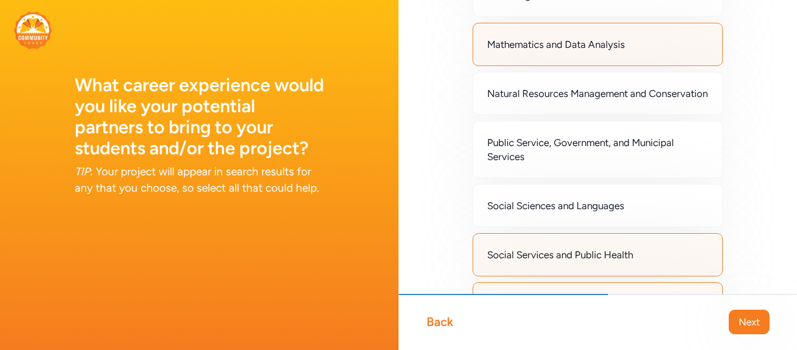
scroll to position [925, 0]
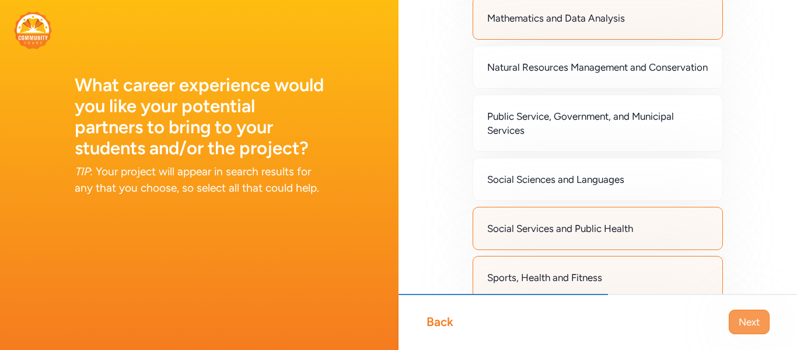
click at [745, 328] on span "Next" at bounding box center [749, 322] width 21 height 14
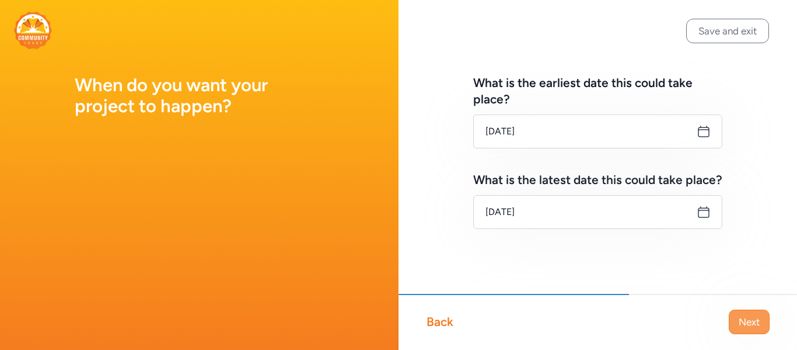
click at [747, 322] on span "Next" at bounding box center [749, 322] width 21 height 14
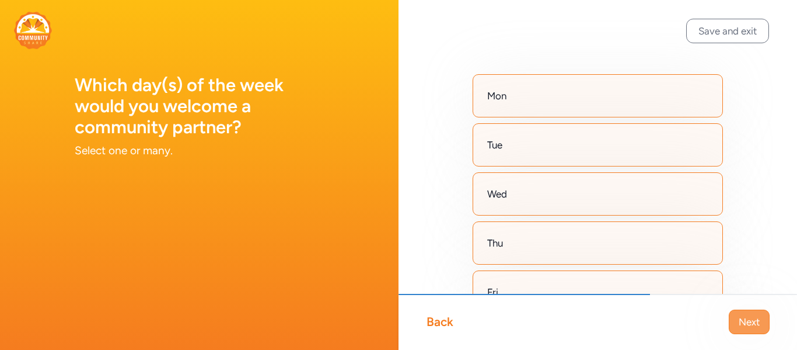
click at [763, 322] on button "Next" at bounding box center [749, 321] width 41 height 25
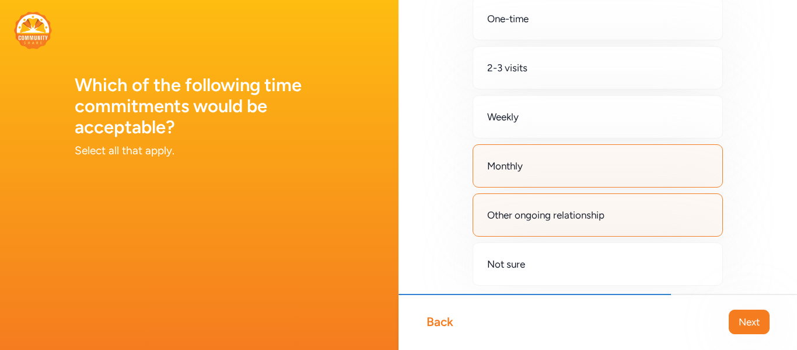
scroll to position [80, 0]
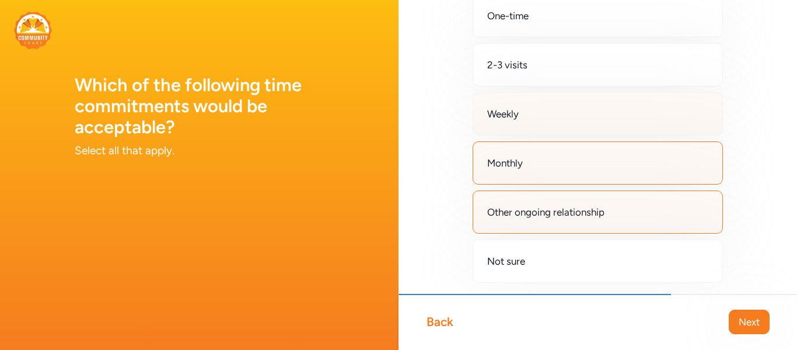
click at [510, 122] on div "Weekly" at bounding box center [598, 113] width 250 height 43
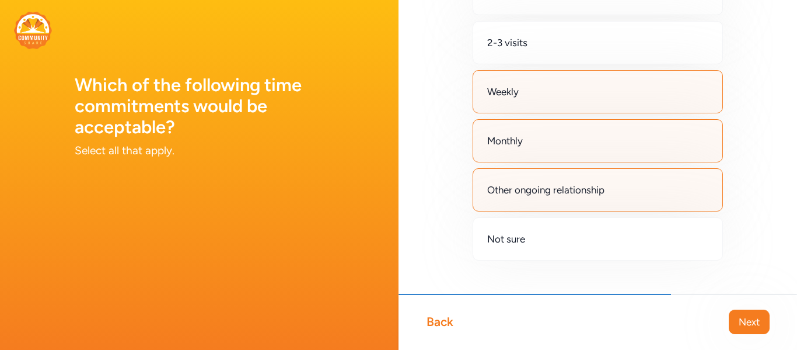
scroll to position [124, 0]
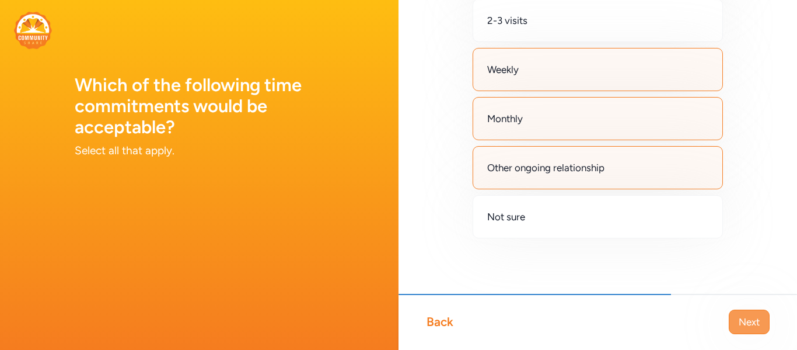
click at [746, 321] on span "Next" at bounding box center [749, 322] width 21 height 14
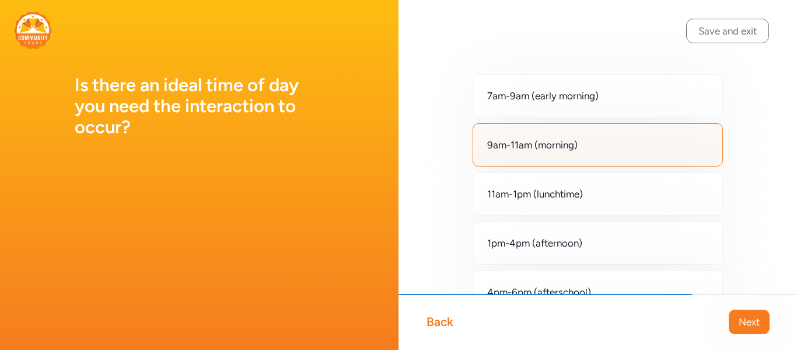
click at [573, 155] on div "9am-11am (morning)" at bounding box center [598, 144] width 250 height 43
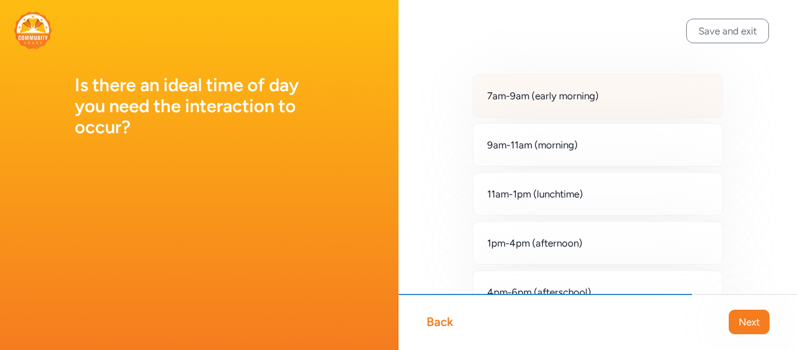
click at [561, 110] on div "7am-9am (early morning)" at bounding box center [598, 95] width 250 height 43
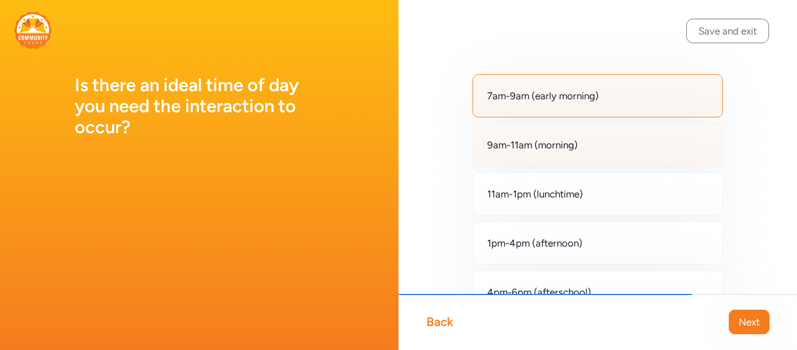
click at [554, 152] on div "9am-11am (morning)" at bounding box center [598, 144] width 250 height 43
click at [620, 160] on div "9am-11am (morning)" at bounding box center [598, 144] width 250 height 43
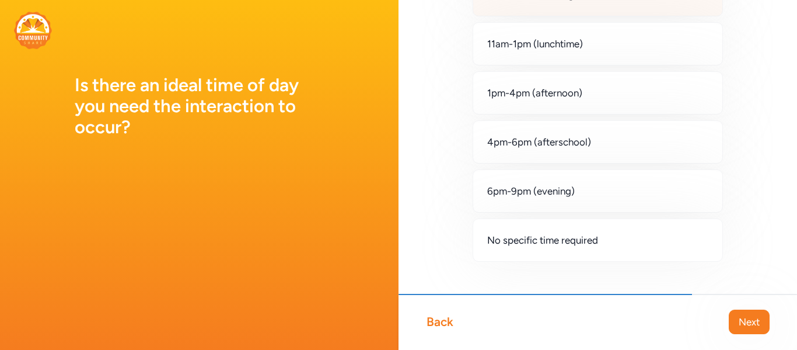
scroll to position [173, 0]
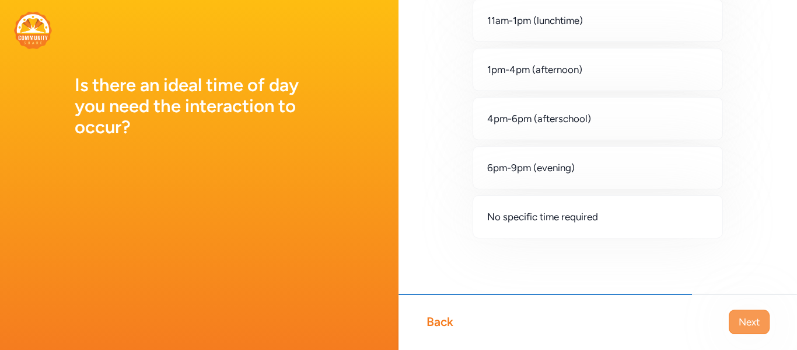
click at [740, 318] on span "Next" at bounding box center [749, 322] width 21 height 14
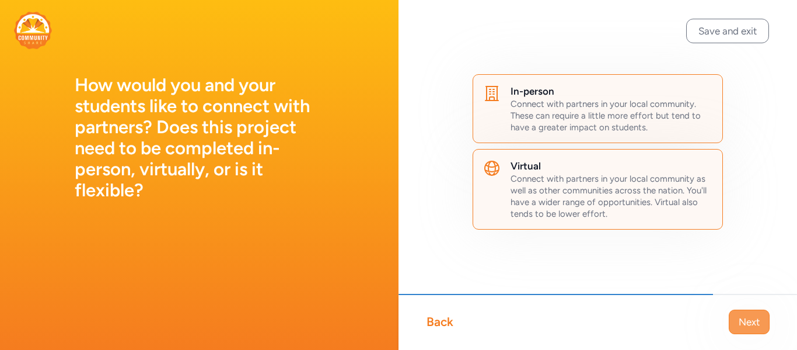
click at [752, 318] on span "Next" at bounding box center [749, 322] width 21 height 14
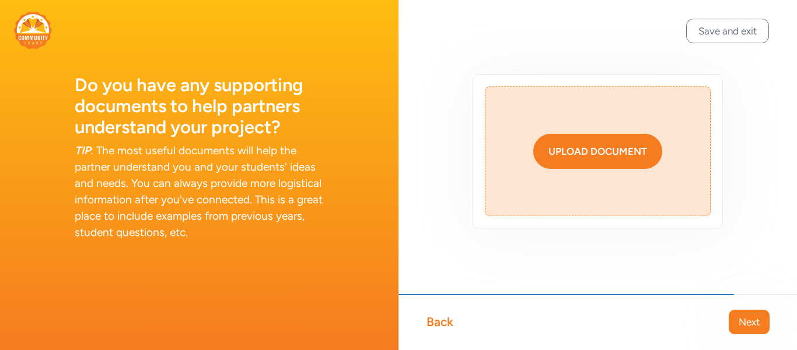
click at [552, 151] on div "Upload document" at bounding box center [598, 151] width 99 height 14
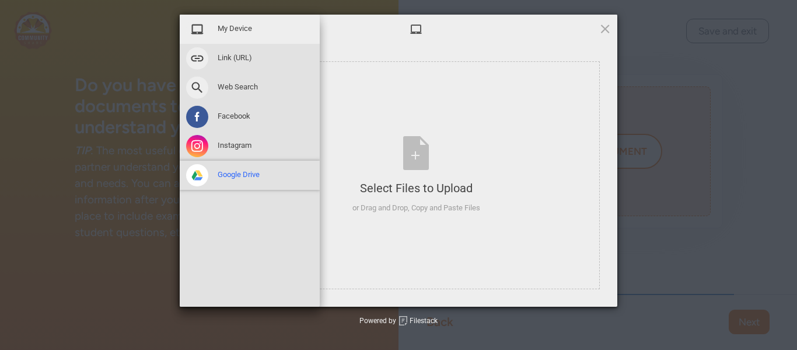
click at [210, 180] on div "Google Drive" at bounding box center [250, 175] width 140 height 29
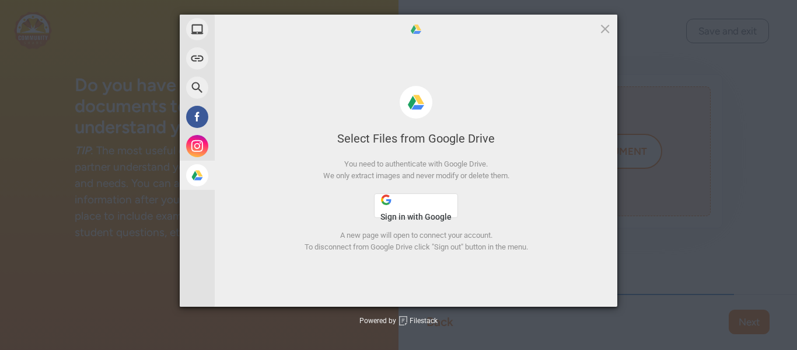
click at [435, 212] on span "Sign in with Google" at bounding box center [416, 216] width 71 height 9
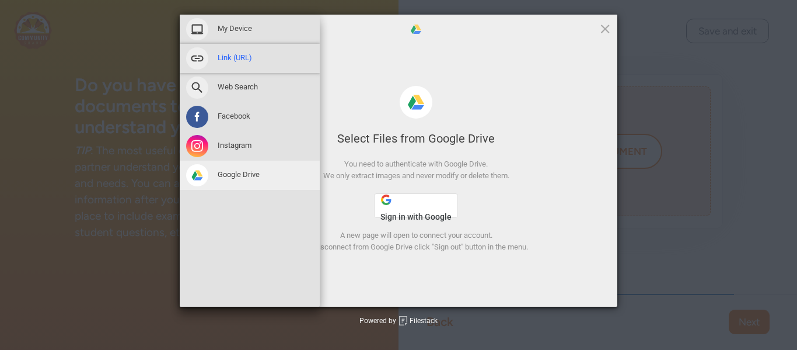
click at [205, 57] on span at bounding box center [197, 58] width 22 height 22
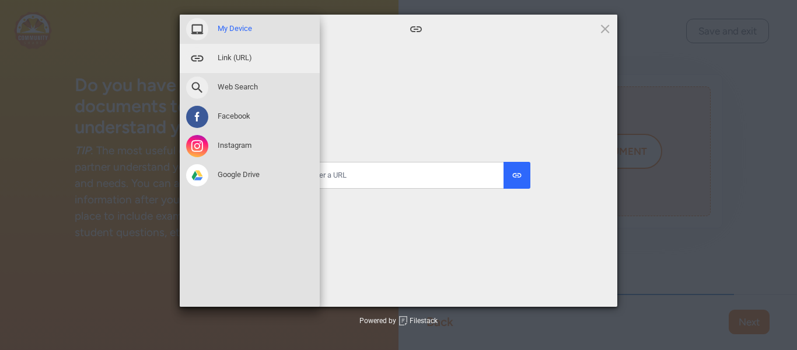
click at [207, 29] on span at bounding box center [197, 29] width 22 height 22
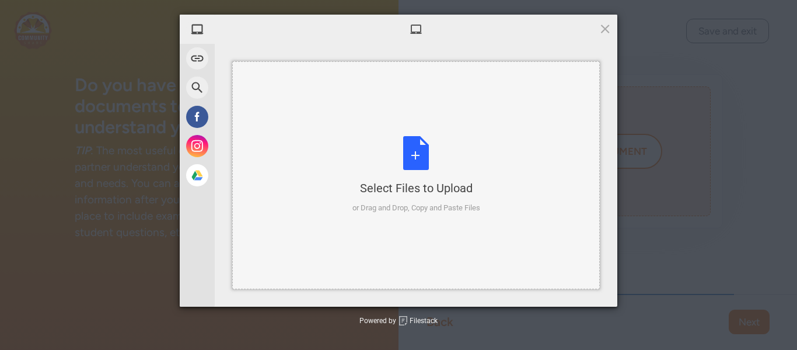
click at [424, 163] on div "Select Files to Upload or Drag and Drop, Copy and Paste Files" at bounding box center [417, 175] width 128 height 78
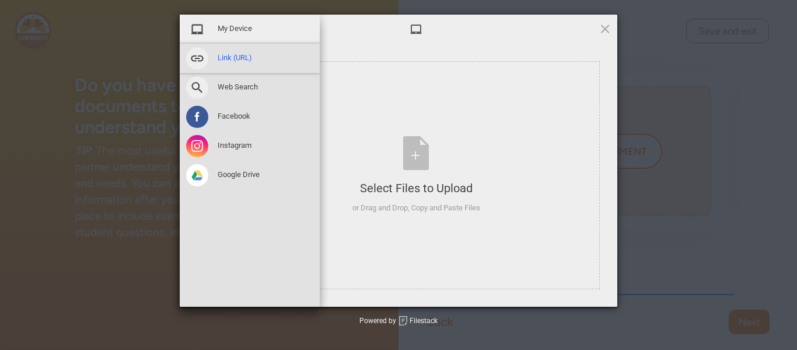
click at [200, 53] on span at bounding box center [197, 58] width 22 height 22
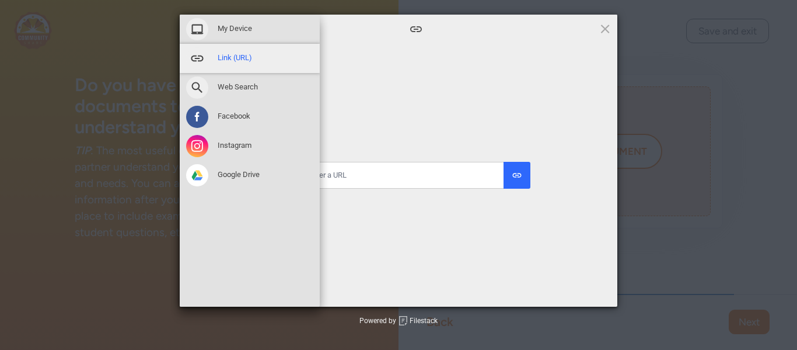
click at [224, 57] on span "Link (URL)" at bounding box center [235, 58] width 34 height 11
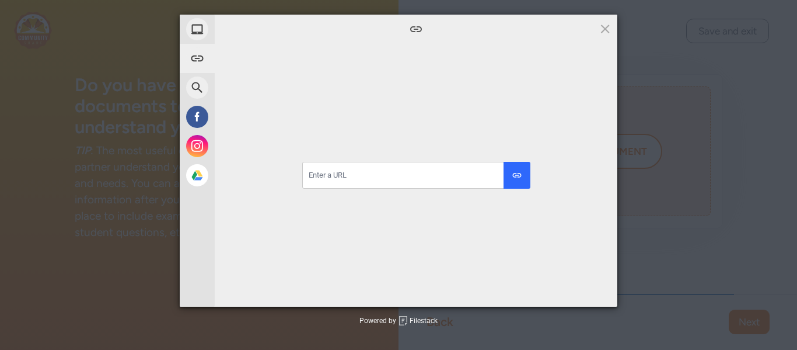
click at [364, 135] on div at bounding box center [416, 175] width 403 height 263
click at [350, 184] on input "url" at bounding box center [416, 175] width 228 height 27
click at [416, 29] on span at bounding box center [416, 29] width 13 height 9
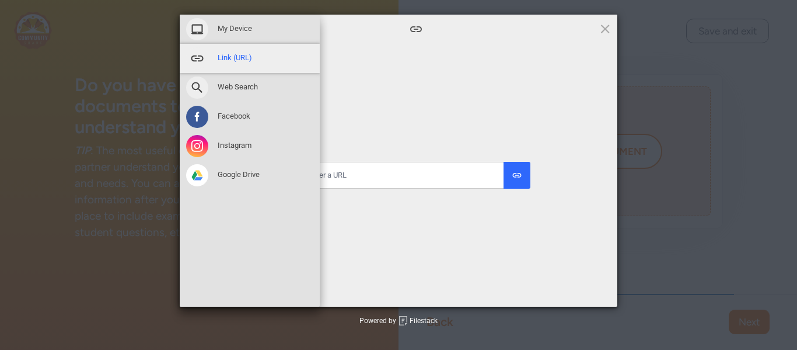
click at [193, 55] on span at bounding box center [197, 58] width 22 height 22
click at [237, 64] on div "Link (URL)" at bounding box center [250, 58] width 140 height 29
click at [238, 55] on span "Link (URL)" at bounding box center [235, 58] width 34 height 11
click at [226, 54] on span "Link (URL)" at bounding box center [235, 58] width 34 height 11
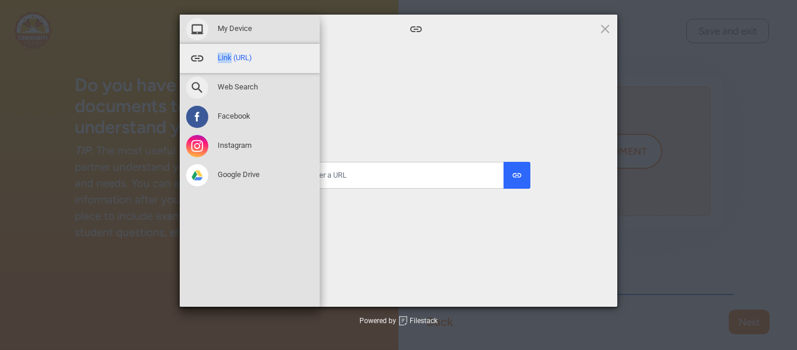
click at [226, 54] on span "Link (URL)" at bounding box center [235, 58] width 34 height 11
click at [234, 32] on span "My Device" at bounding box center [235, 28] width 34 height 11
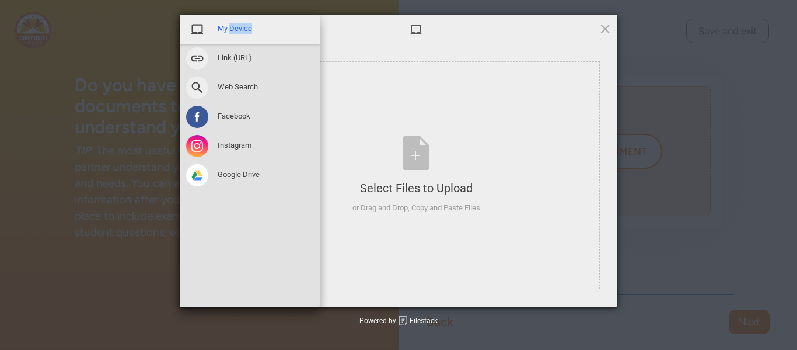
click at [234, 32] on span "My Device" at bounding box center [235, 28] width 34 height 11
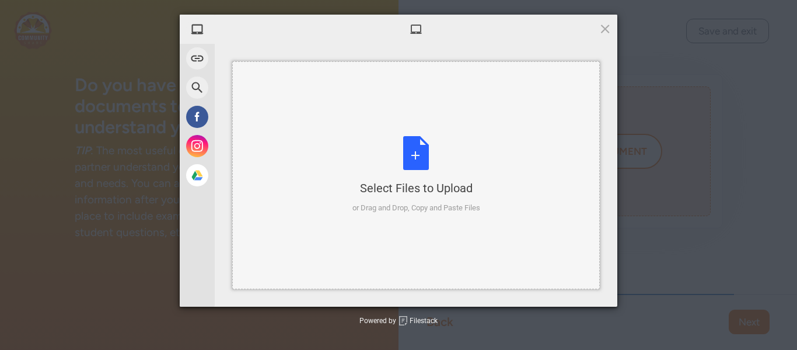
click at [388, 162] on div "Select Files to Upload or Drag and Drop, Copy and Paste Files" at bounding box center [417, 175] width 128 height 78
click at [433, 152] on div "Select Files to Upload or Drag and Drop, Copy and Paste Files" at bounding box center [417, 175] width 128 height 78
click at [608, 29] on span at bounding box center [605, 28] width 13 height 13
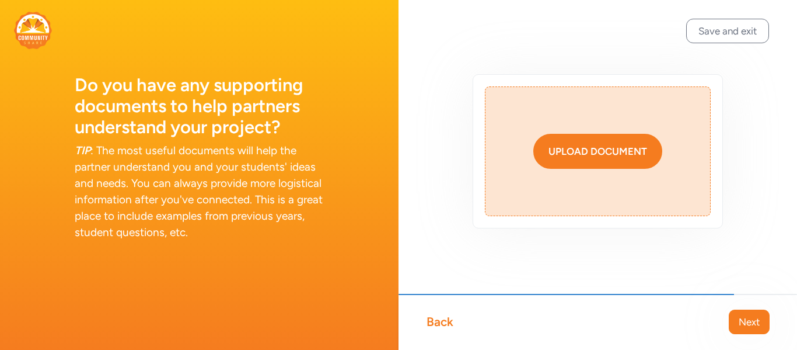
click at [590, 146] on div "Upload document" at bounding box center [598, 151] width 99 height 14
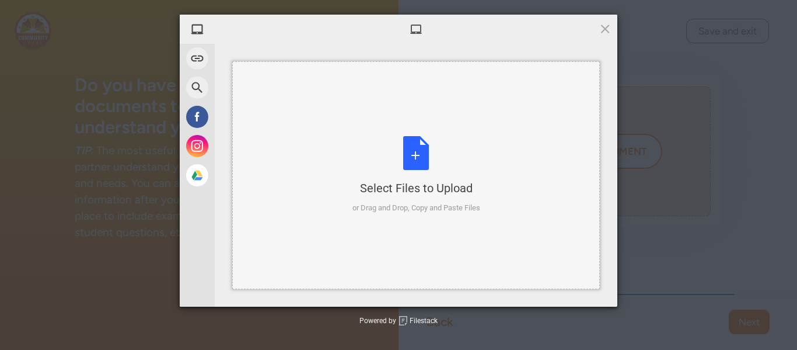
click at [397, 192] on div "Select Files to Upload" at bounding box center [417, 188] width 128 height 16
click at [395, 174] on div "Select Files to Upload or Drag and Drop, Copy and Paste Files" at bounding box center [417, 175] width 128 height 78
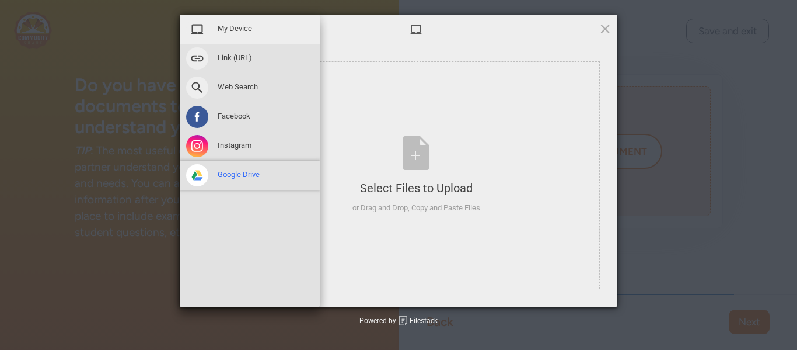
click at [200, 169] on span at bounding box center [197, 175] width 22 height 22
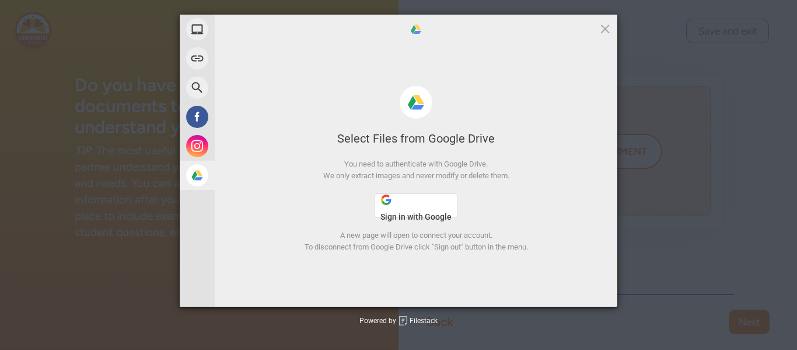
click at [410, 201] on button "Sign in with Google" at bounding box center [416, 205] width 84 height 25
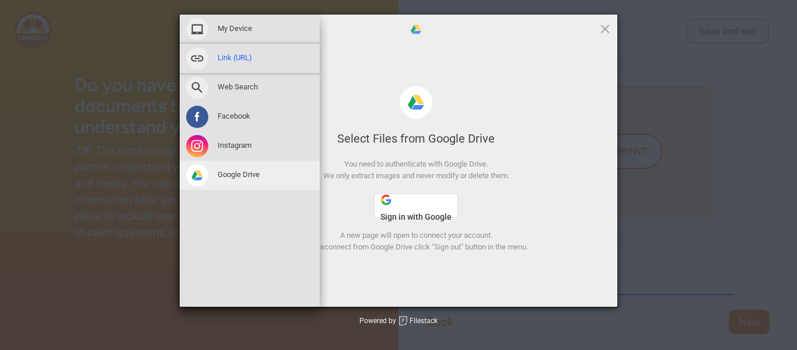
click at [194, 61] on span at bounding box center [197, 58] width 22 height 22
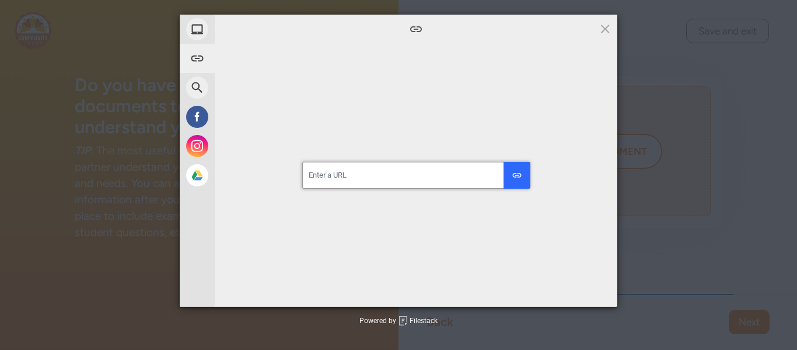
click at [374, 171] on input "url" at bounding box center [416, 175] width 228 height 27
click at [518, 178] on div "submit" at bounding box center [517, 175] width 11 height 11
type input "H"
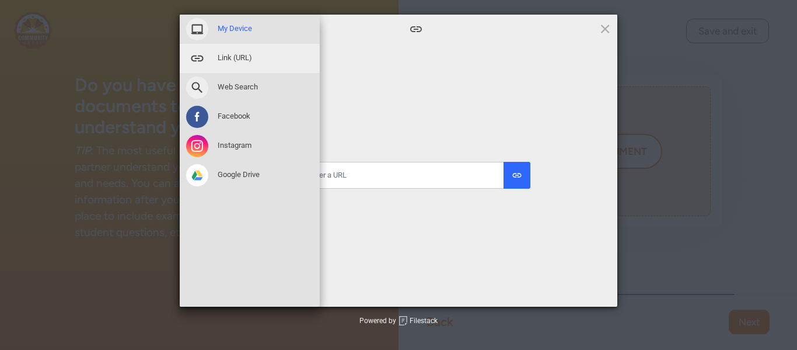
click at [190, 33] on span at bounding box center [197, 29] width 22 height 22
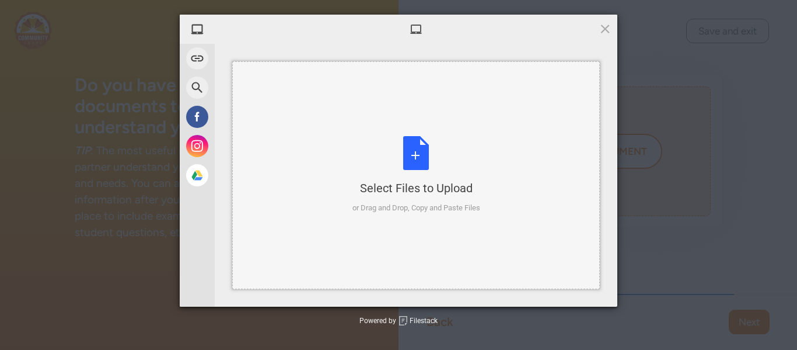
click at [413, 157] on div "Select Files to Upload or Drag and Drop, Copy and Paste Files" at bounding box center [417, 175] width 128 height 78
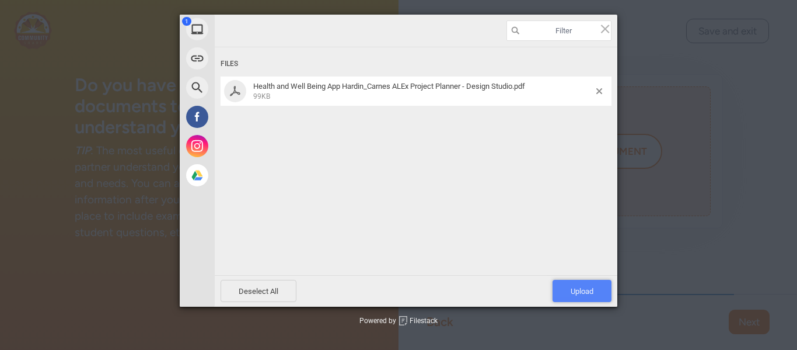
click at [578, 288] on span "Upload 1" at bounding box center [582, 291] width 23 height 9
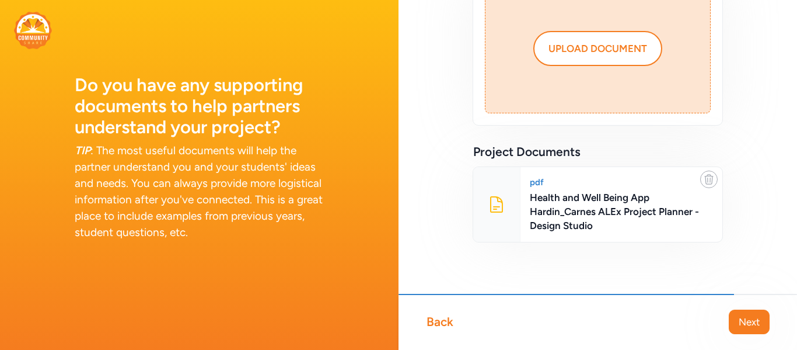
scroll to position [107, 0]
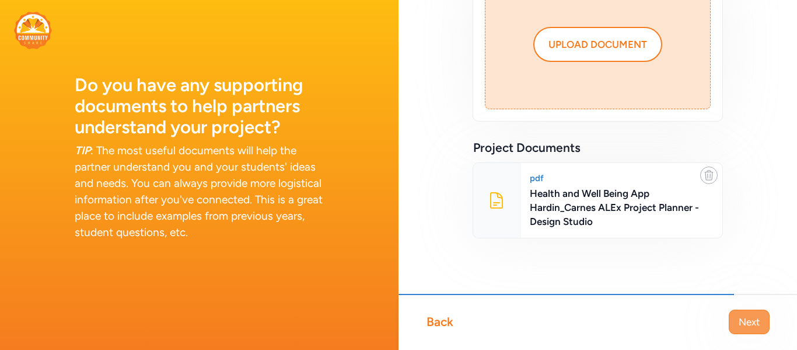
click at [757, 323] on span "Next" at bounding box center [749, 322] width 21 height 14
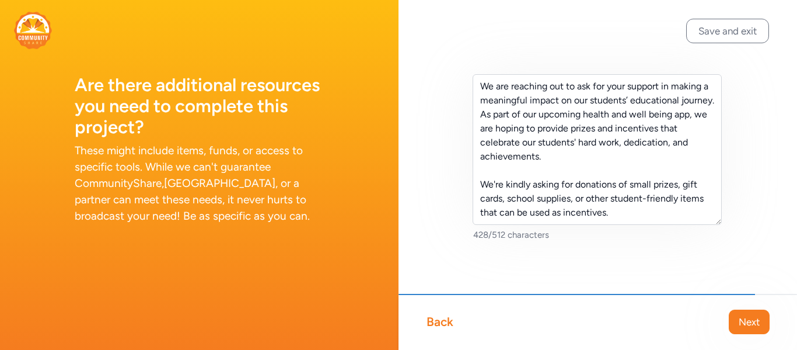
click at [757, 323] on span "Next" at bounding box center [749, 322] width 21 height 14
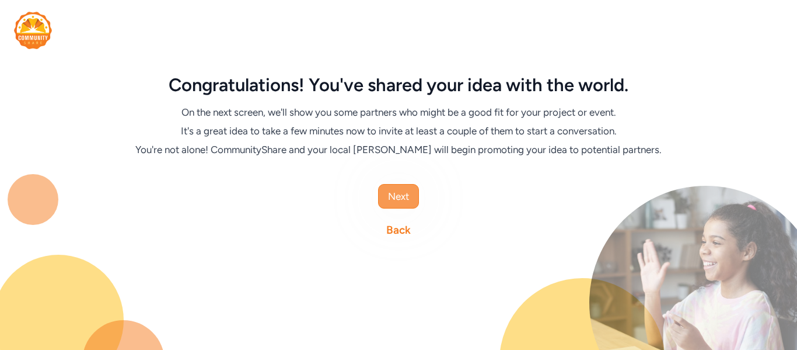
click at [396, 190] on span "Next" at bounding box center [398, 196] width 21 height 14
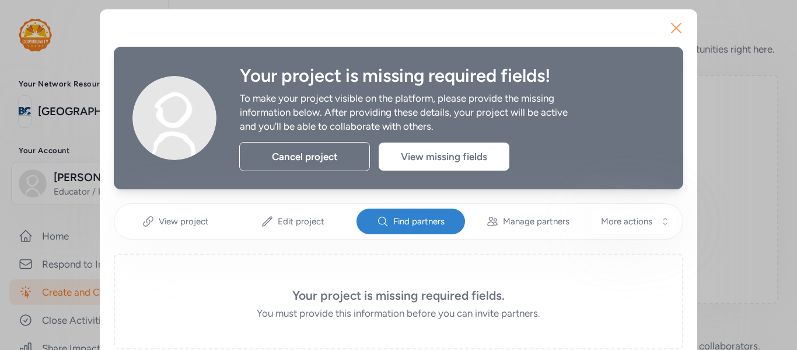
click at [678, 23] on icon "button" at bounding box center [676, 28] width 19 height 19
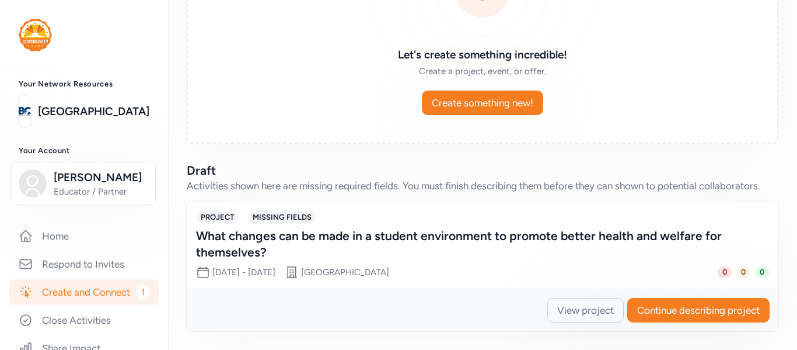
scroll to position [174, 0]
click at [107, 294] on link "Create and Connect 1" at bounding box center [83, 292] width 149 height 26
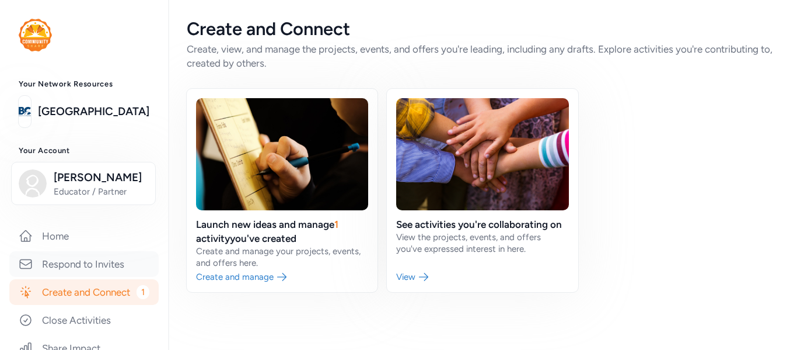
click at [90, 272] on link "Respond to Invites" at bounding box center [83, 264] width 149 height 26
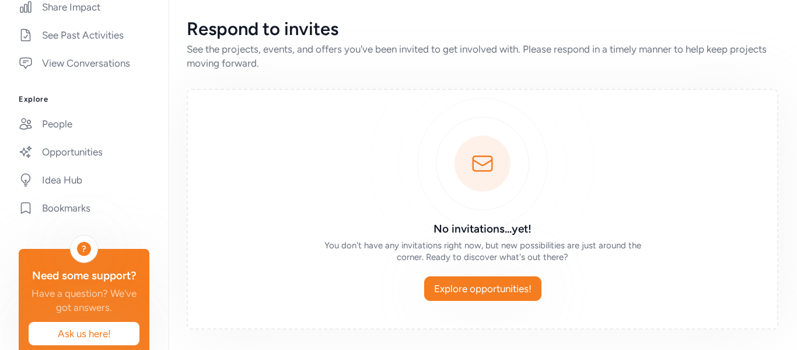
scroll to position [366, 0]
